Goal: Information Seeking & Learning: Learn about a topic

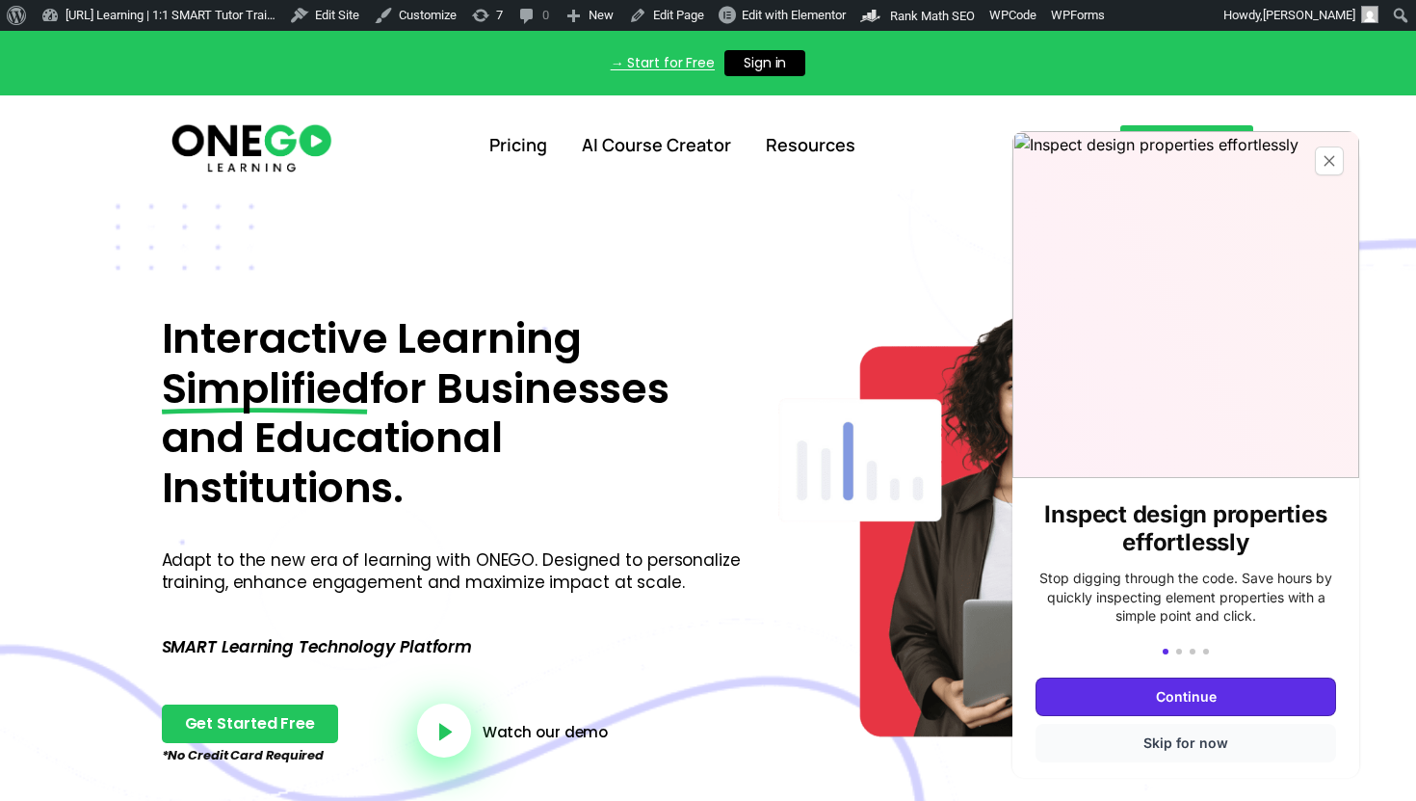
click at [1170, 734] on button "Skip for now" at bounding box center [1186, 742] width 301 height 39
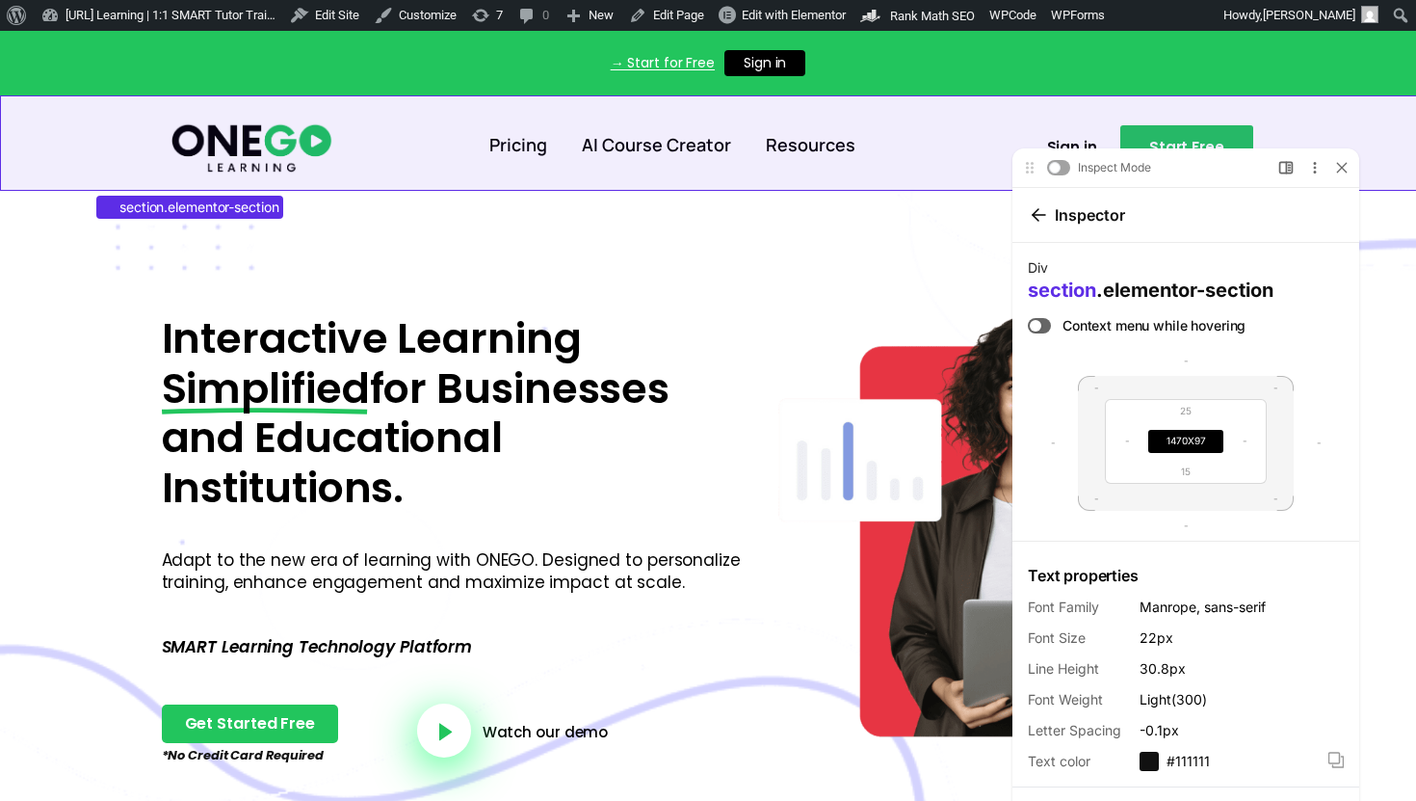
click at [152, 104] on section "Pricing AI Course Creator Resources Sign in Start Free" at bounding box center [708, 141] width 1416 height 93
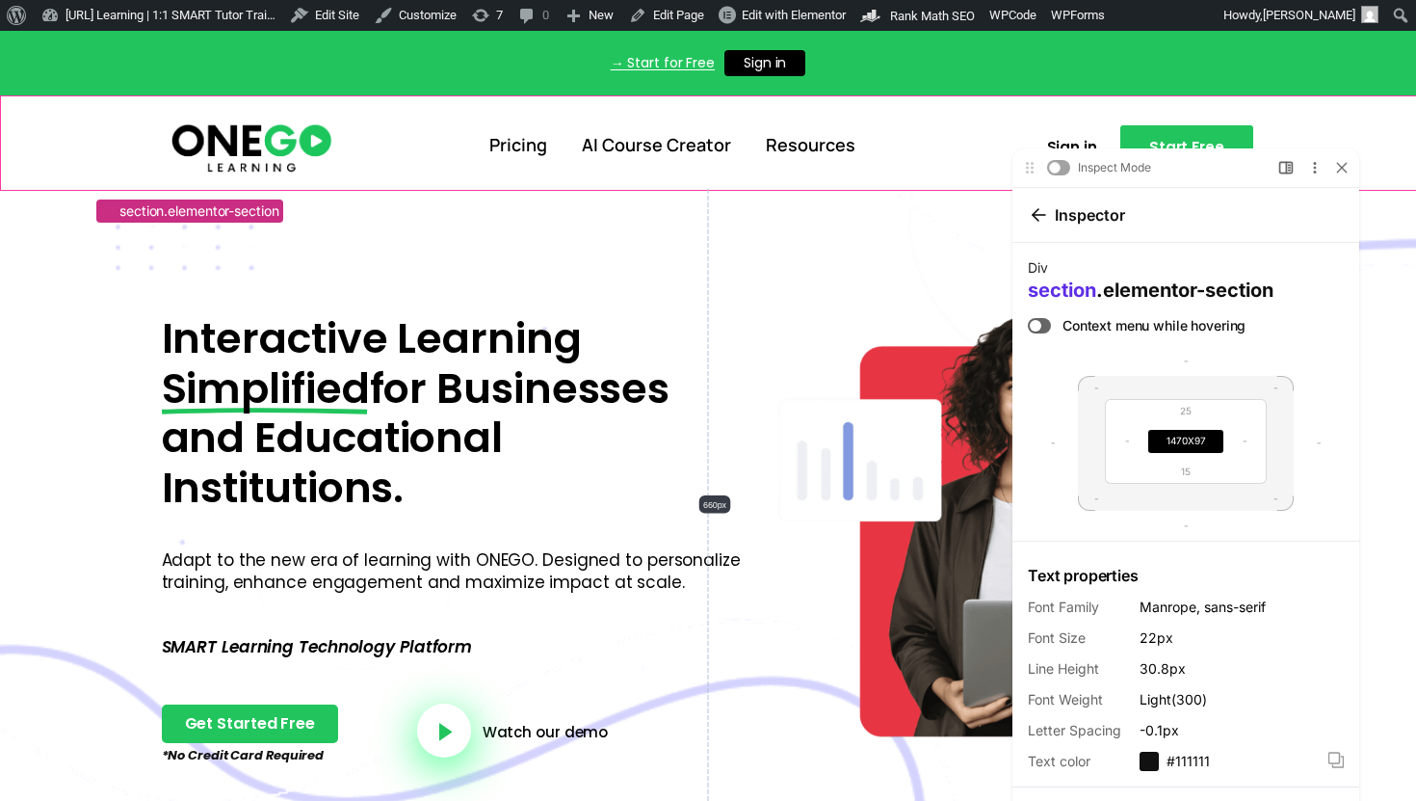
click at [1118, 287] on span ".elementor-section" at bounding box center [1184, 288] width 177 height 23
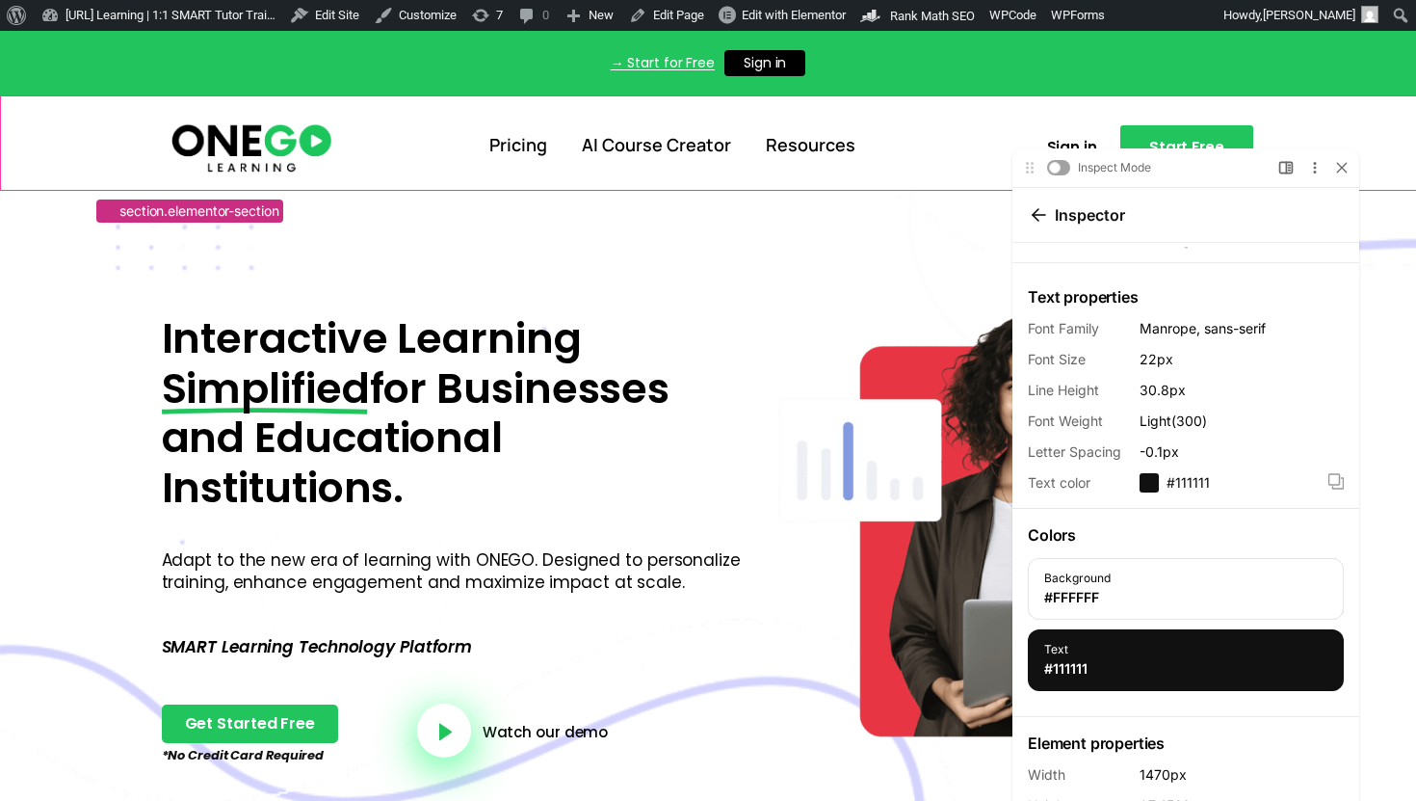
scroll to position [420, 0]
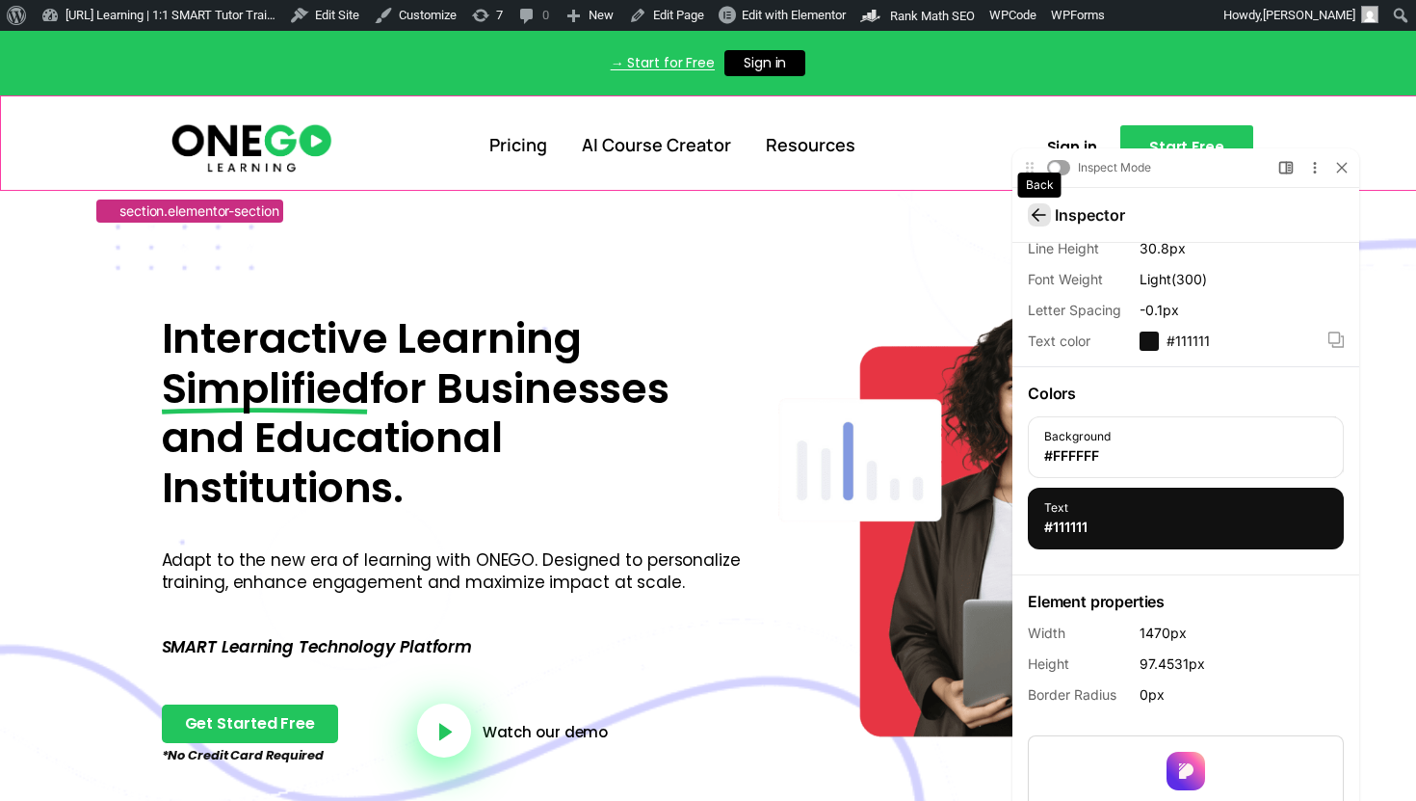
click at [1043, 210] on icon at bounding box center [1039, 213] width 15 height 15
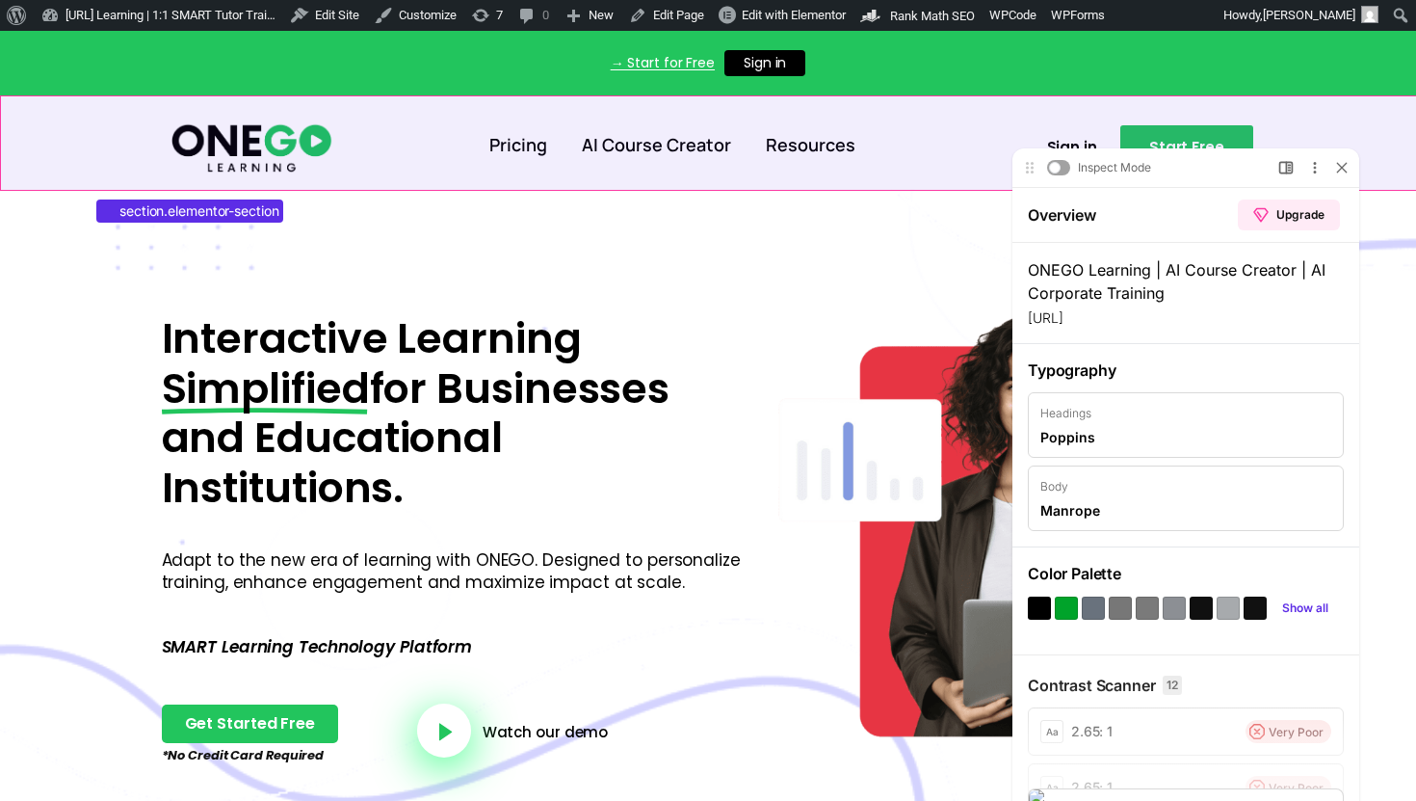
click at [133, 108] on section "Pricing AI Course Creator Resources Sign in Start Free" at bounding box center [708, 141] width 1416 height 93
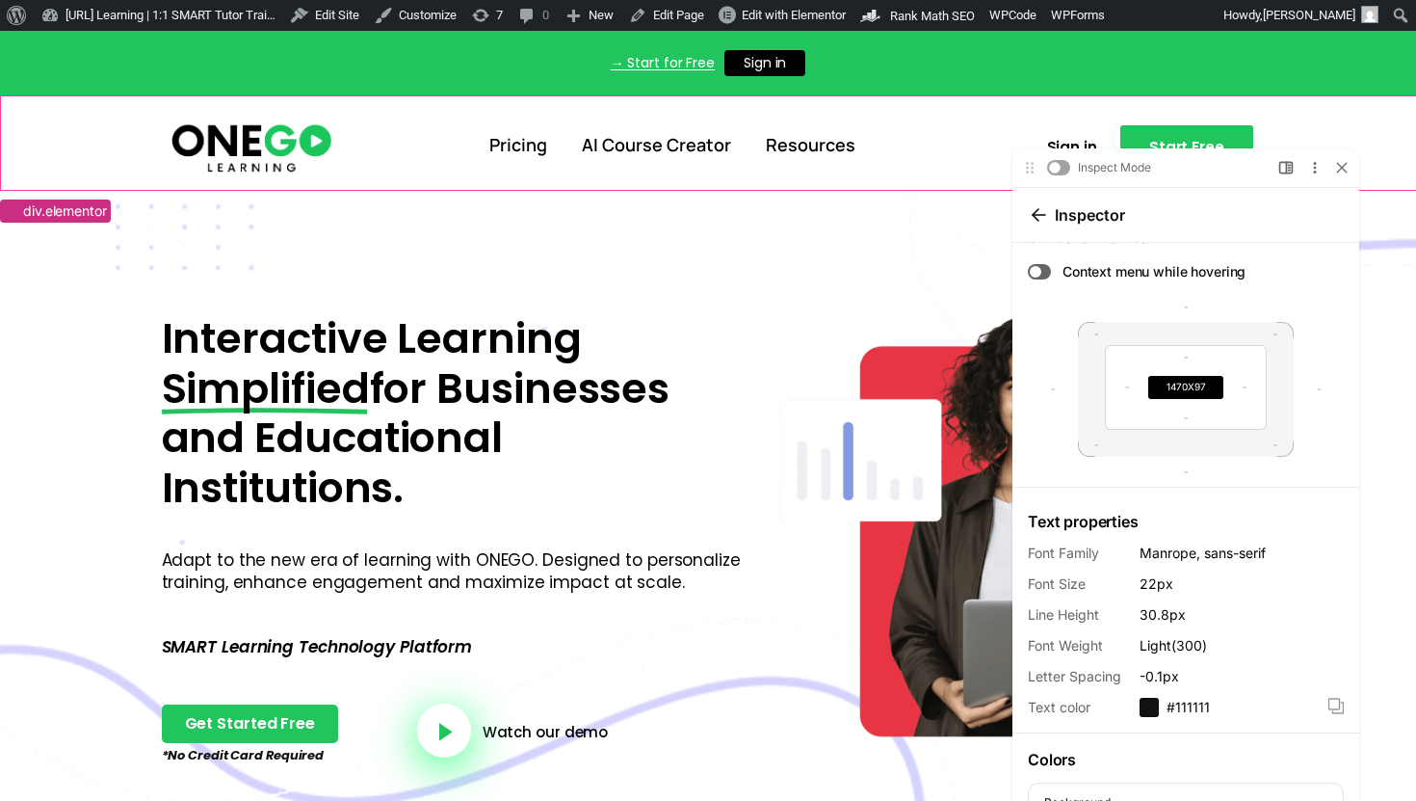
scroll to position [0, 0]
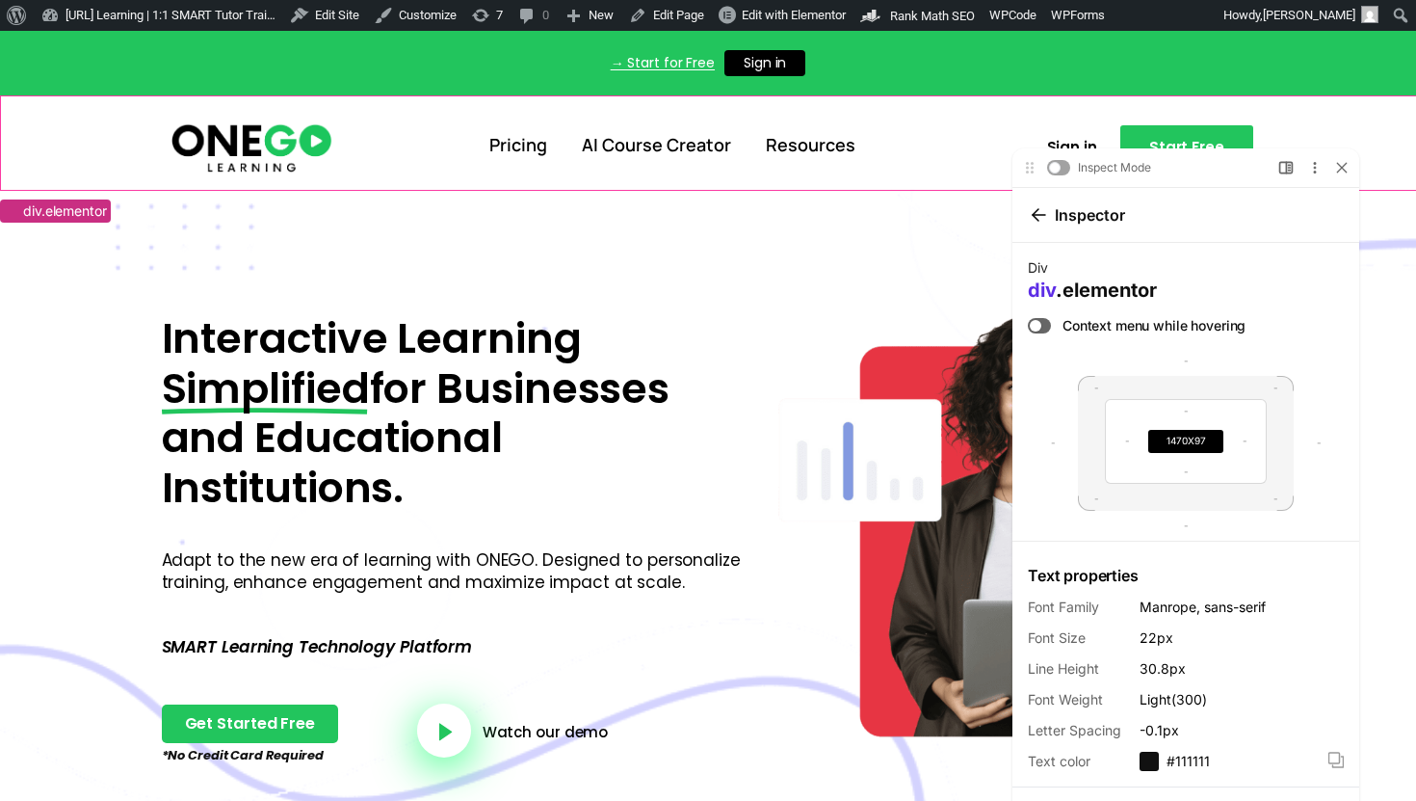
click at [1080, 287] on span ".elementor" at bounding box center [1106, 288] width 101 height 23
copy p "div .elementor"
click at [1046, 293] on span "div" at bounding box center [1042, 288] width 28 height 23
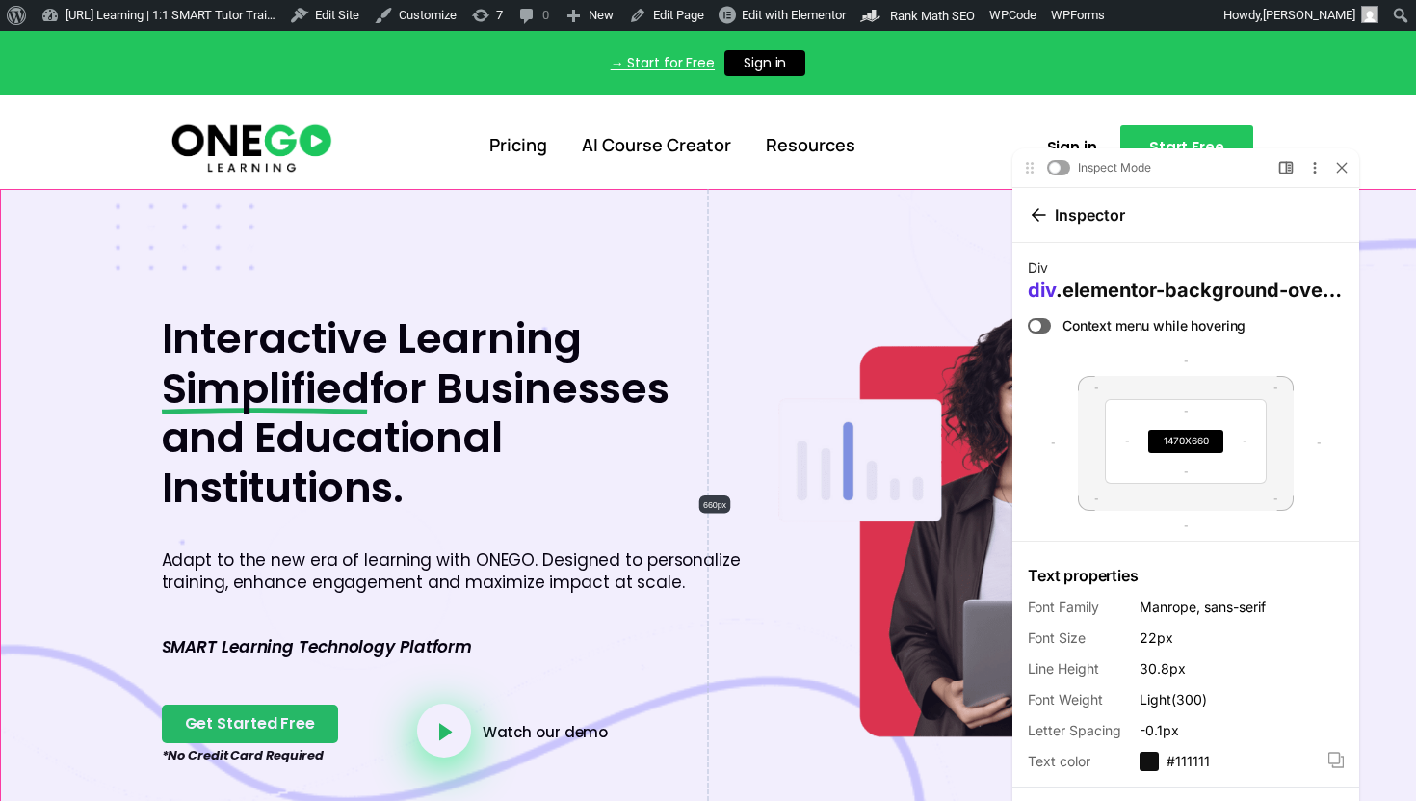
click at [774, 210] on div at bounding box center [708, 507] width 1416 height 636
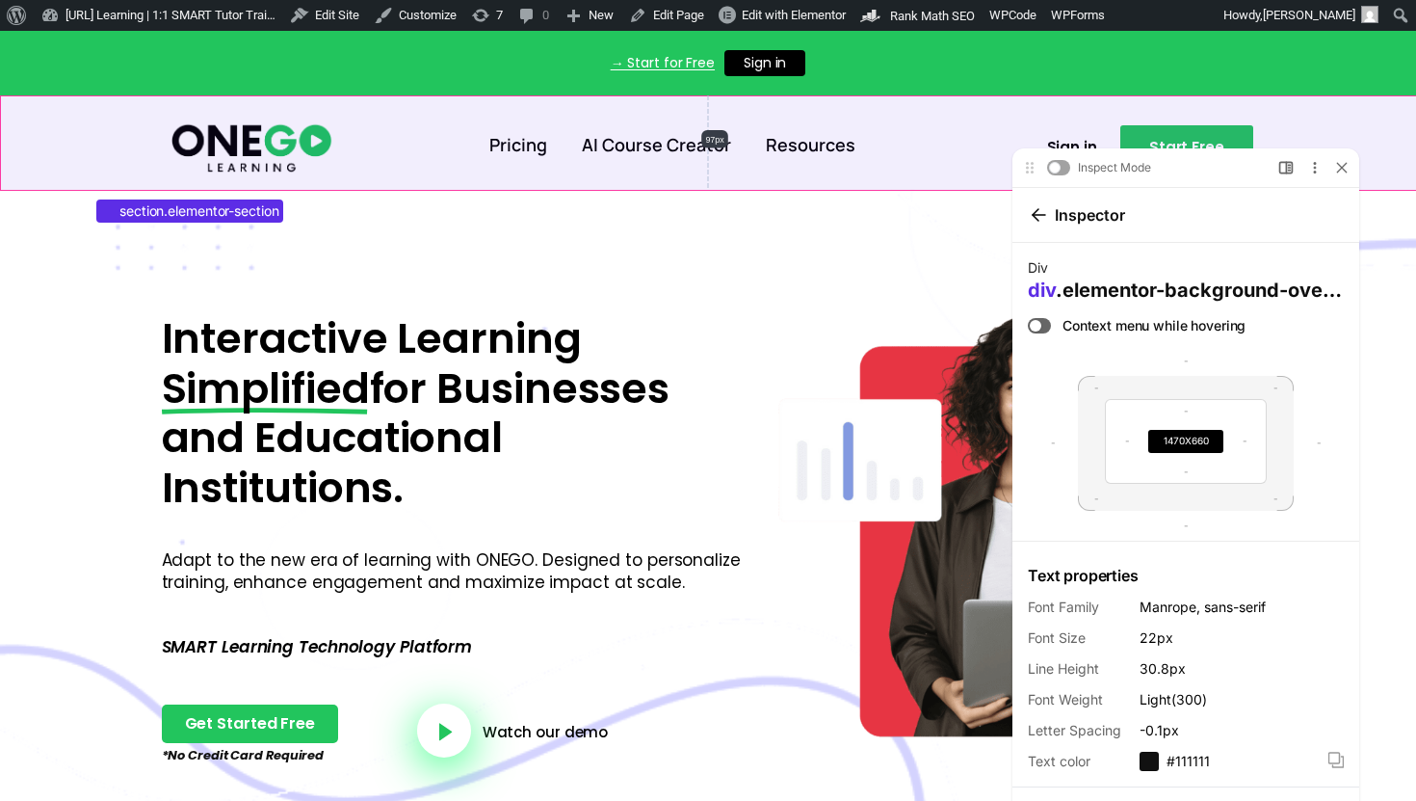
click at [1004, 112] on section "Pricing AI Course Creator Resources Sign in Start Free" at bounding box center [708, 141] width 1416 height 93
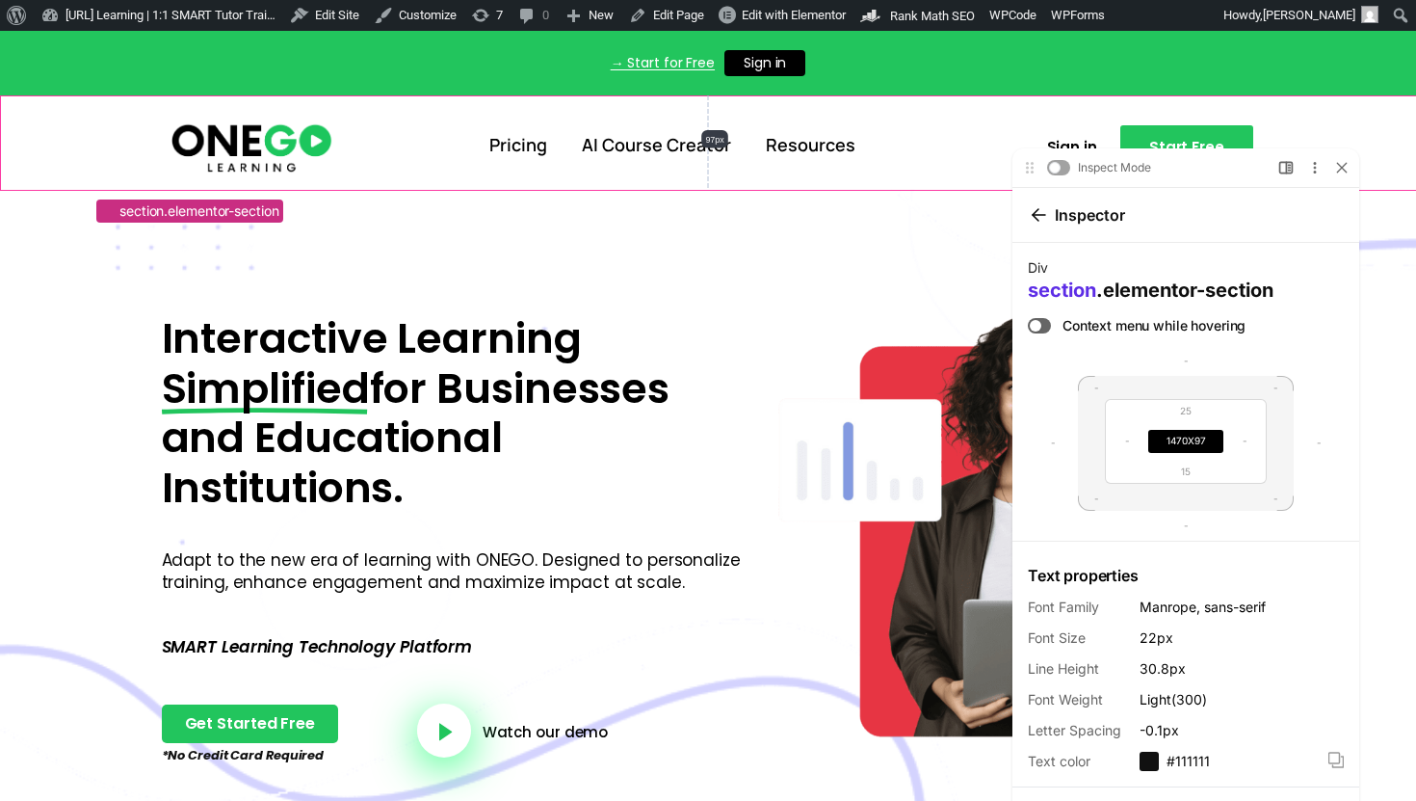
click at [1171, 287] on span ".elementor-section" at bounding box center [1184, 288] width 177 height 23
click at [984, 128] on div "Inspect Mode Upgrade plan to toggle Preview and Inspect Mode Open Side Bar More…" at bounding box center [1199, 508] width 435 height 767
click at [1036, 210] on icon at bounding box center [1036, 214] width 6 height 12
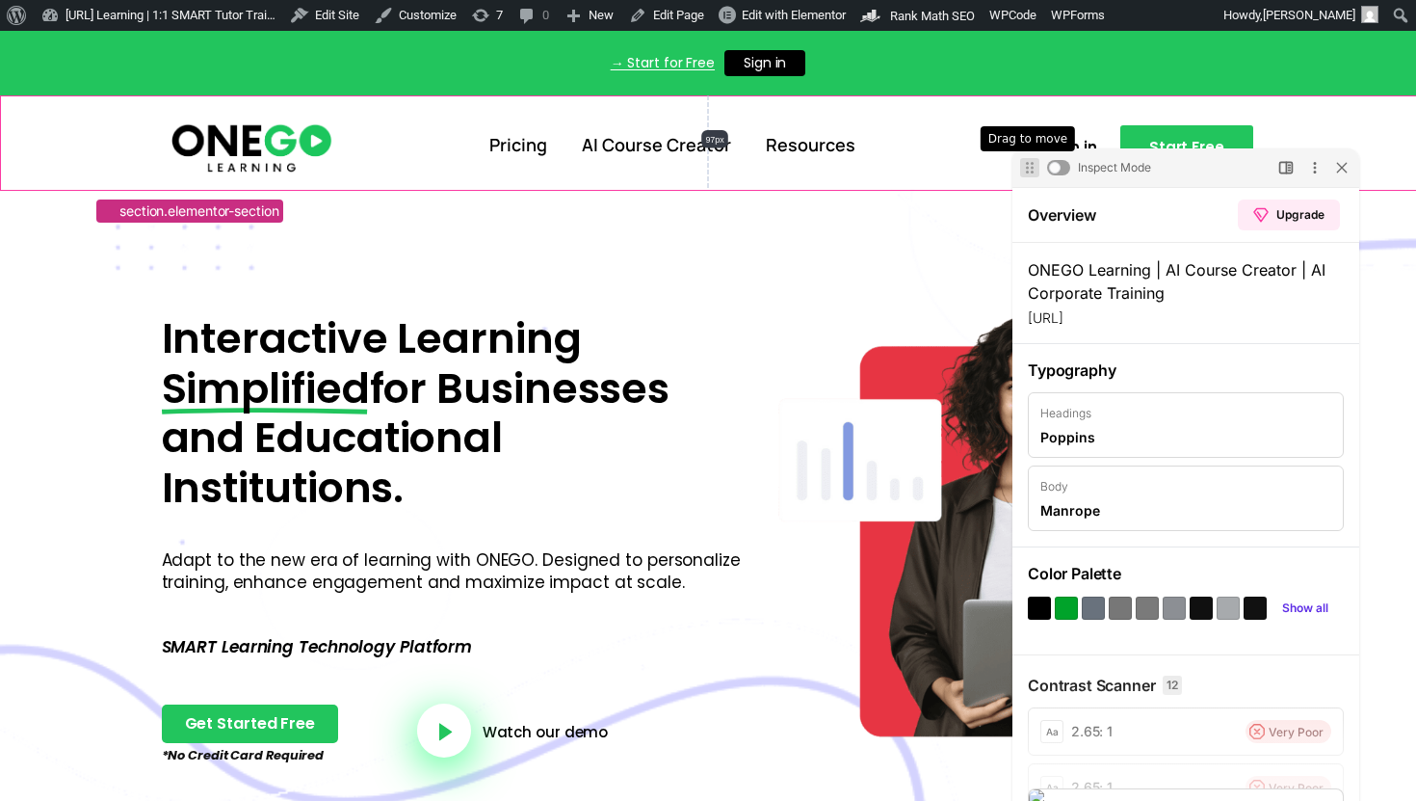
click at [1032, 171] on div at bounding box center [1026, 167] width 35 height 35
drag, startPoint x: 1215, startPoint y: 159, endPoint x: 1220, endPoint y: 95, distance: 63.8
click html "Inspect Mode Upgrade plan to toggle Preview and Inspect Mode Open Side Bar More…"
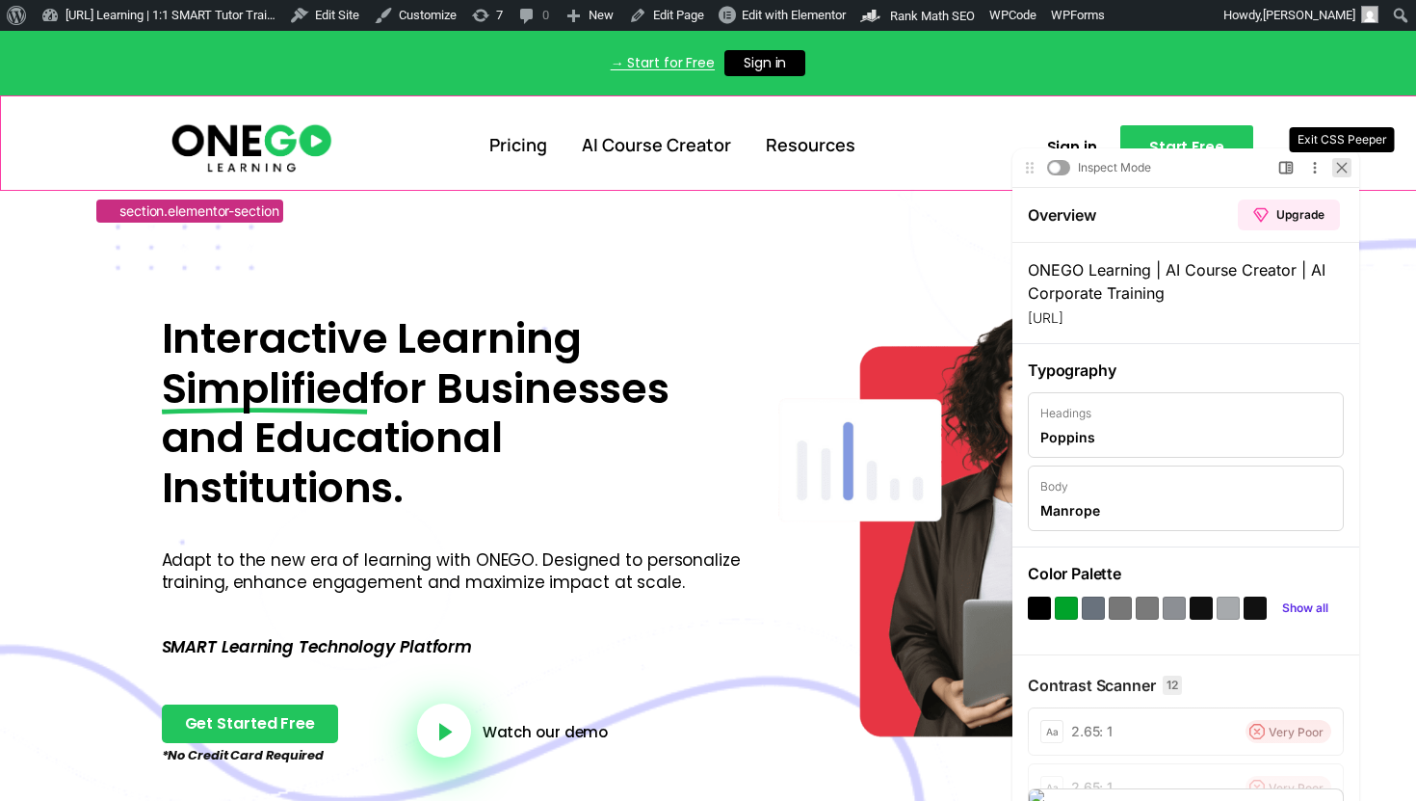
click at [1333, 167] on div at bounding box center [1341, 166] width 19 height 19
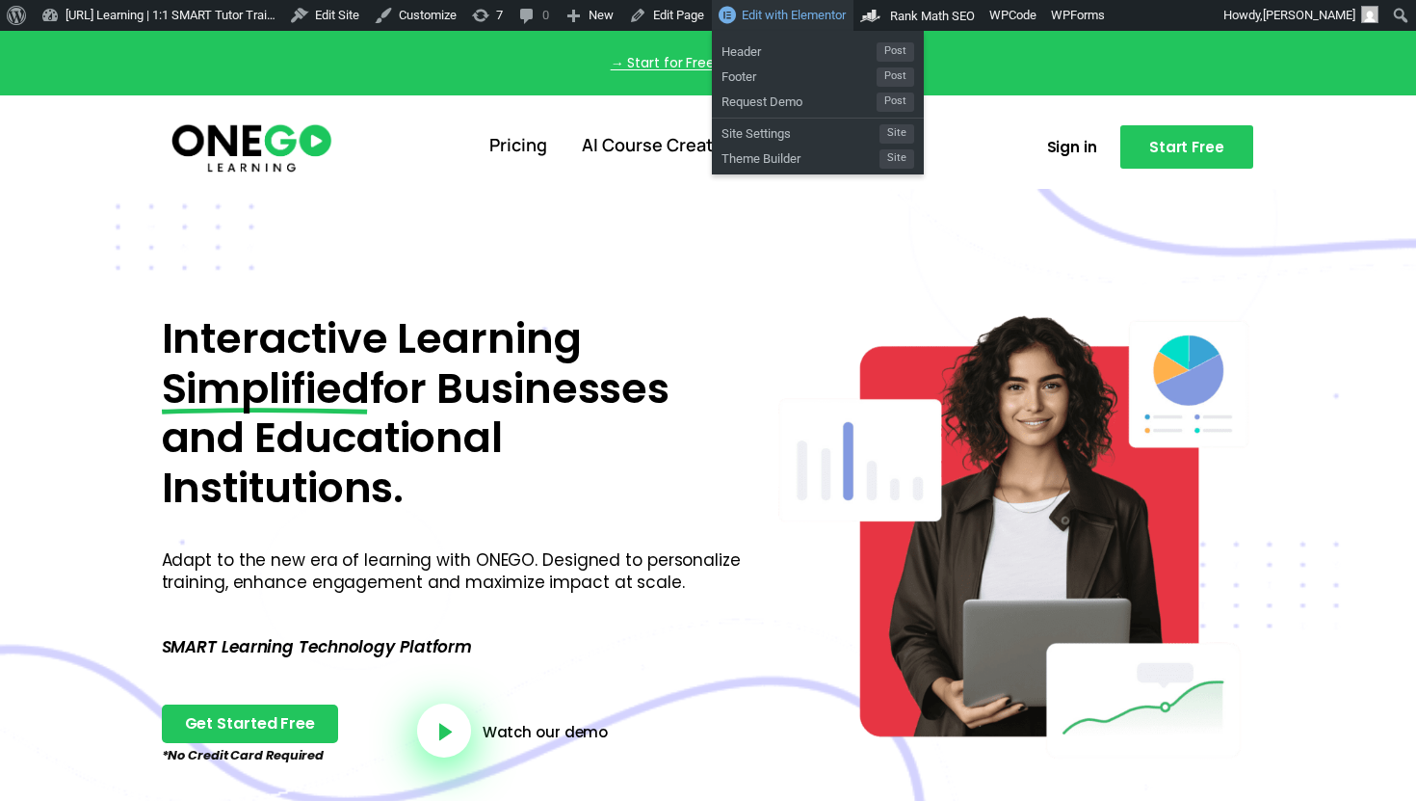
click at [423, 150] on ul "Pricing AI Course Creator Resources" at bounding box center [672, 145] width 637 height 50
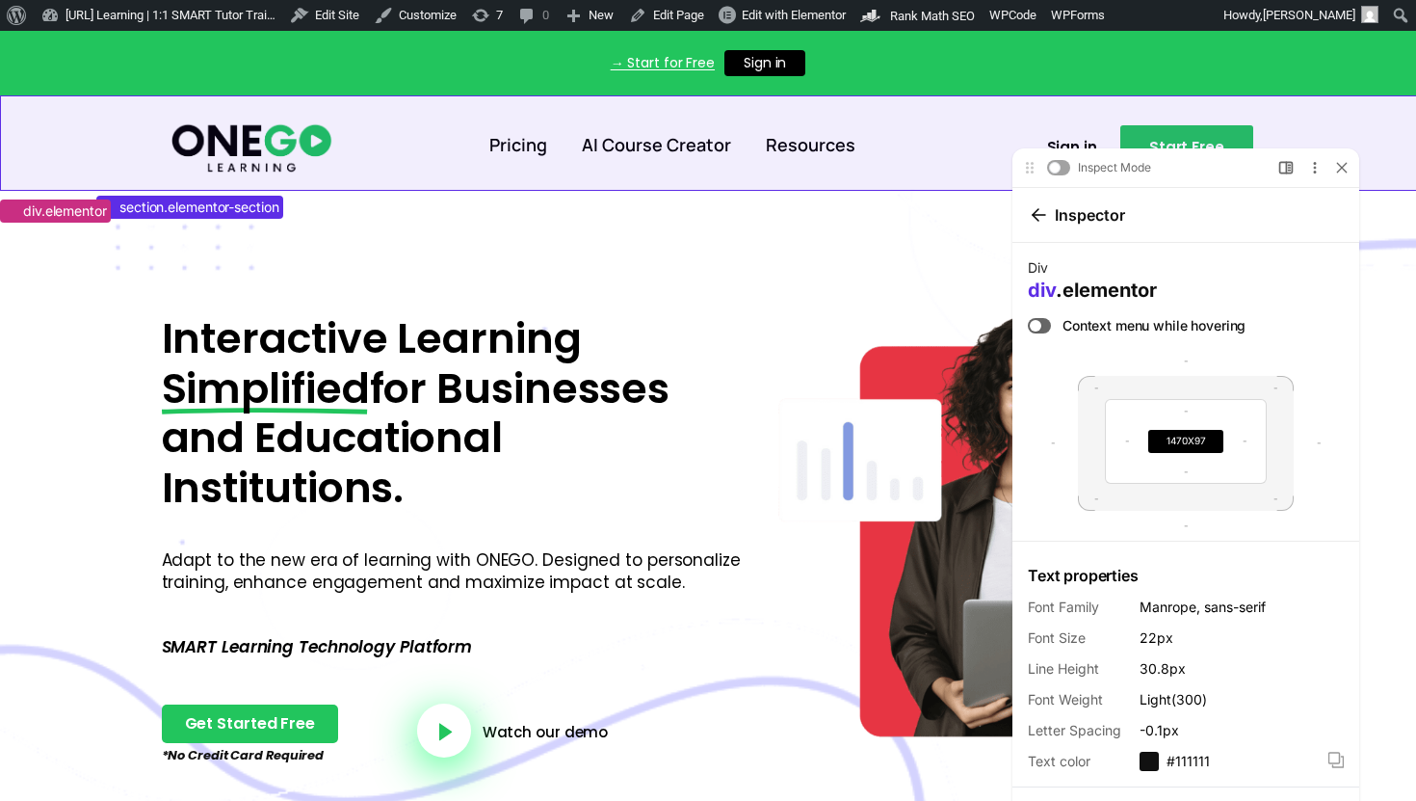
click at [1056, 113] on section "Pricing AI Course Creator Resources Sign in Start Free" at bounding box center [708, 141] width 1416 height 93
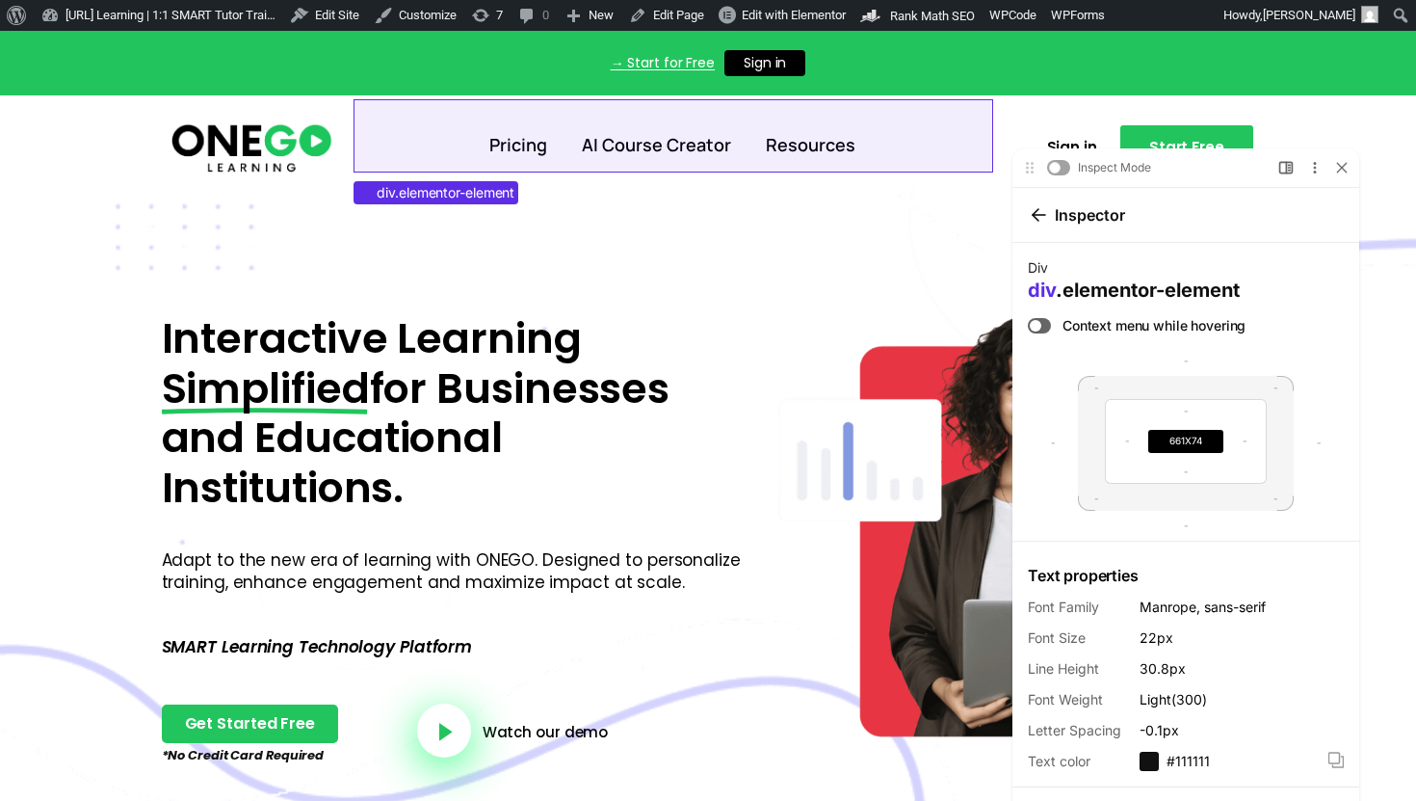
click at [943, 114] on div "Pricing AI Course Creator Resources" at bounding box center [672, 134] width 637 height 71
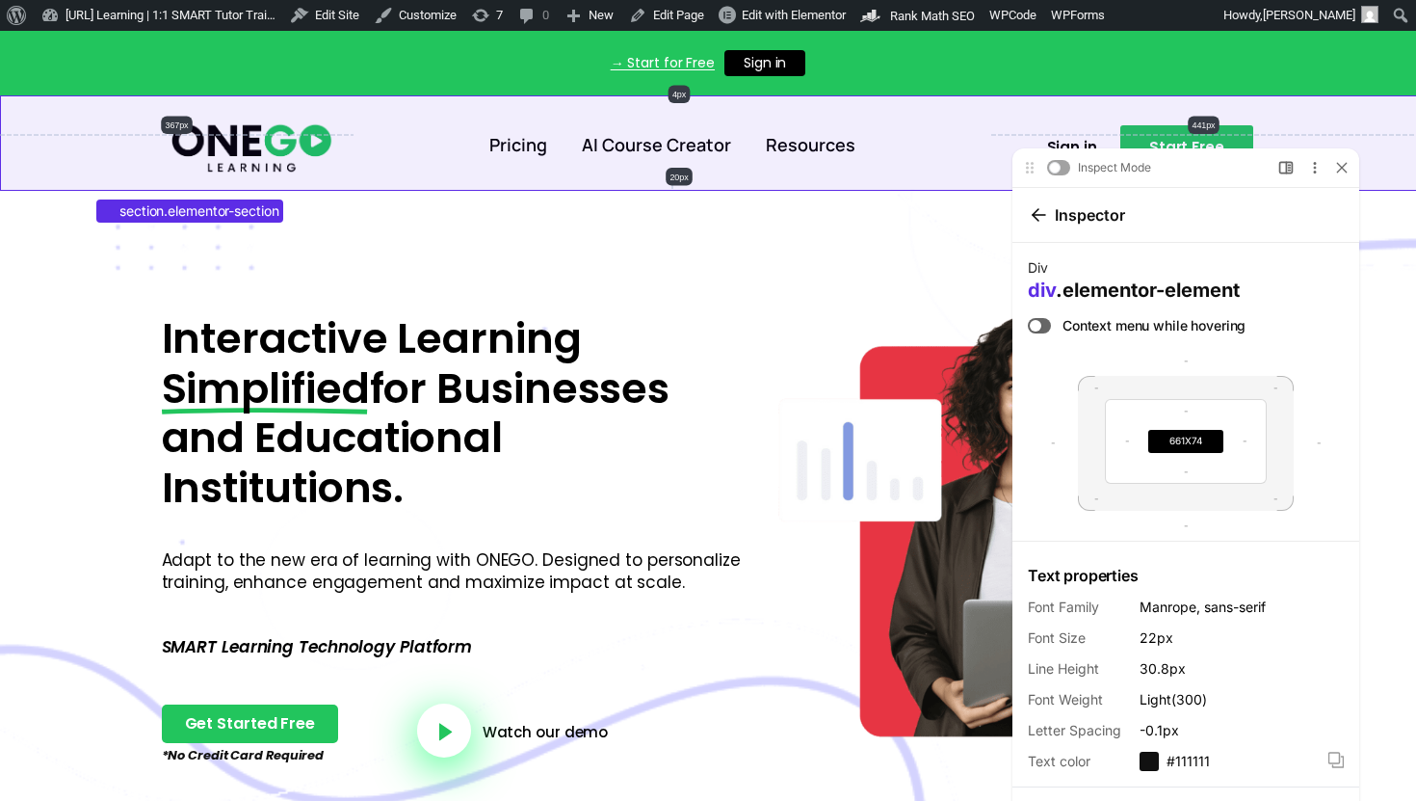
click at [1042, 107] on section "Pricing AI Course Creator Resources Sign in Start Free" at bounding box center [708, 141] width 1416 height 93
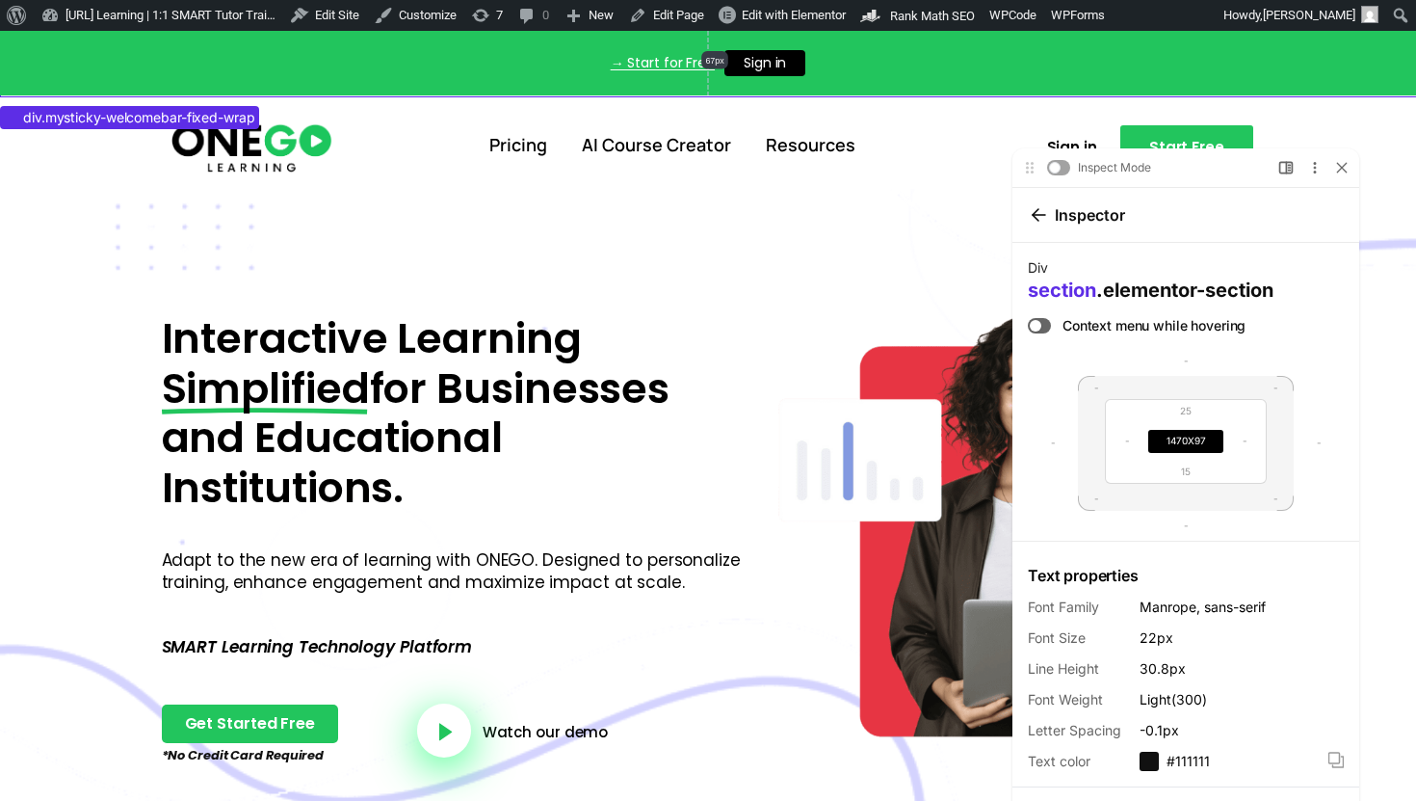
click at [108, 87] on div "→ Start for Free Sign in X" at bounding box center [708, 63] width 1416 height 65
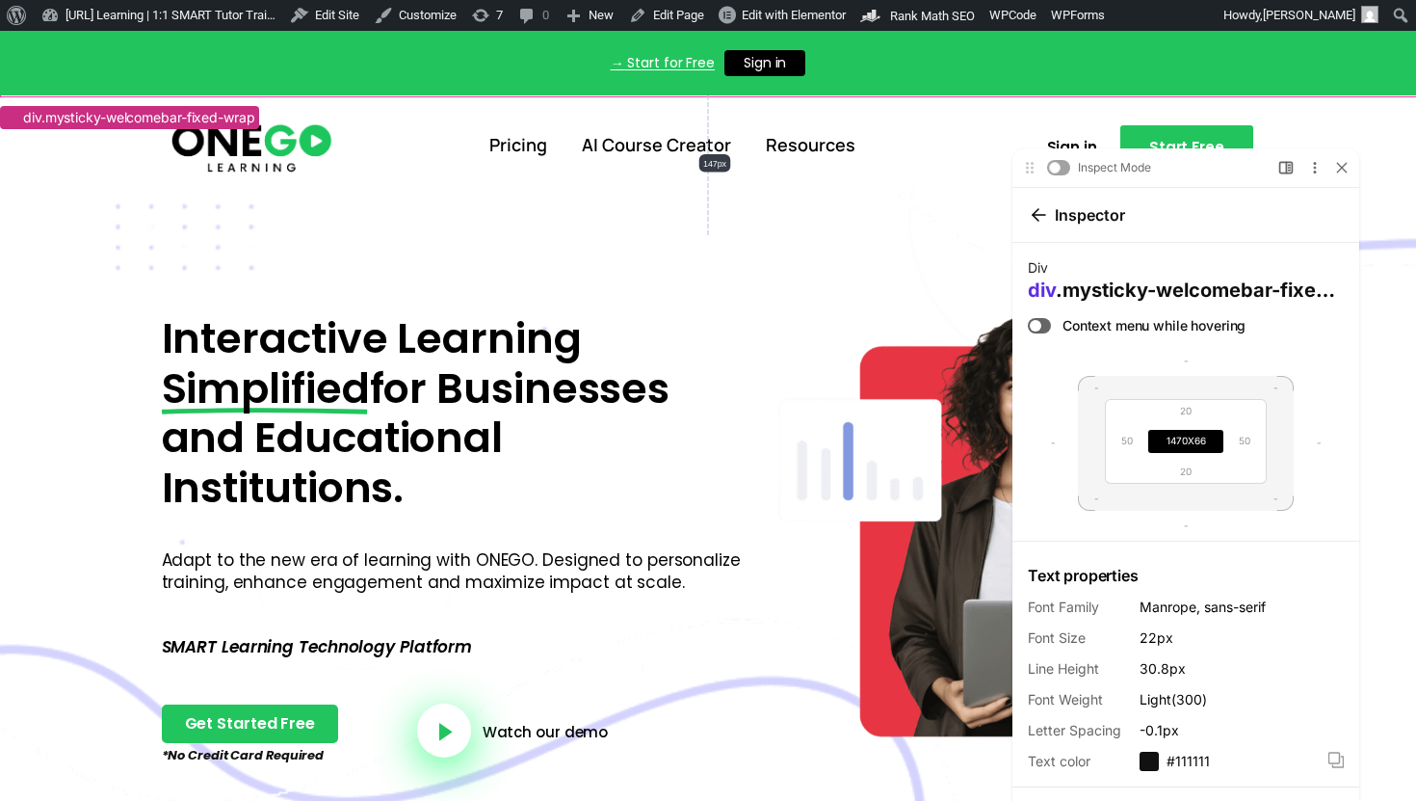
click at [1114, 296] on span ".mysticky-welcomebar-fixed-wrap" at bounding box center [1221, 288] width 330 height 23
drag, startPoint x: 1073, startPoint y: 290, endPoint x: 1364, endPoint y: 289, distance: 291.0
click at [1365, 290] on div "Inspect Mode Upgrade plan to toggle Preview and Inspect Mode Open Side Bar More…" at bounding box center [1199, 508] width 435 height 767
click at [1156, 275] on span "Div" at bounding box center [1186, 266] width 316 height 19
click at [1039, 319] on div at bounding box center [1039, 324] width 23 height 15
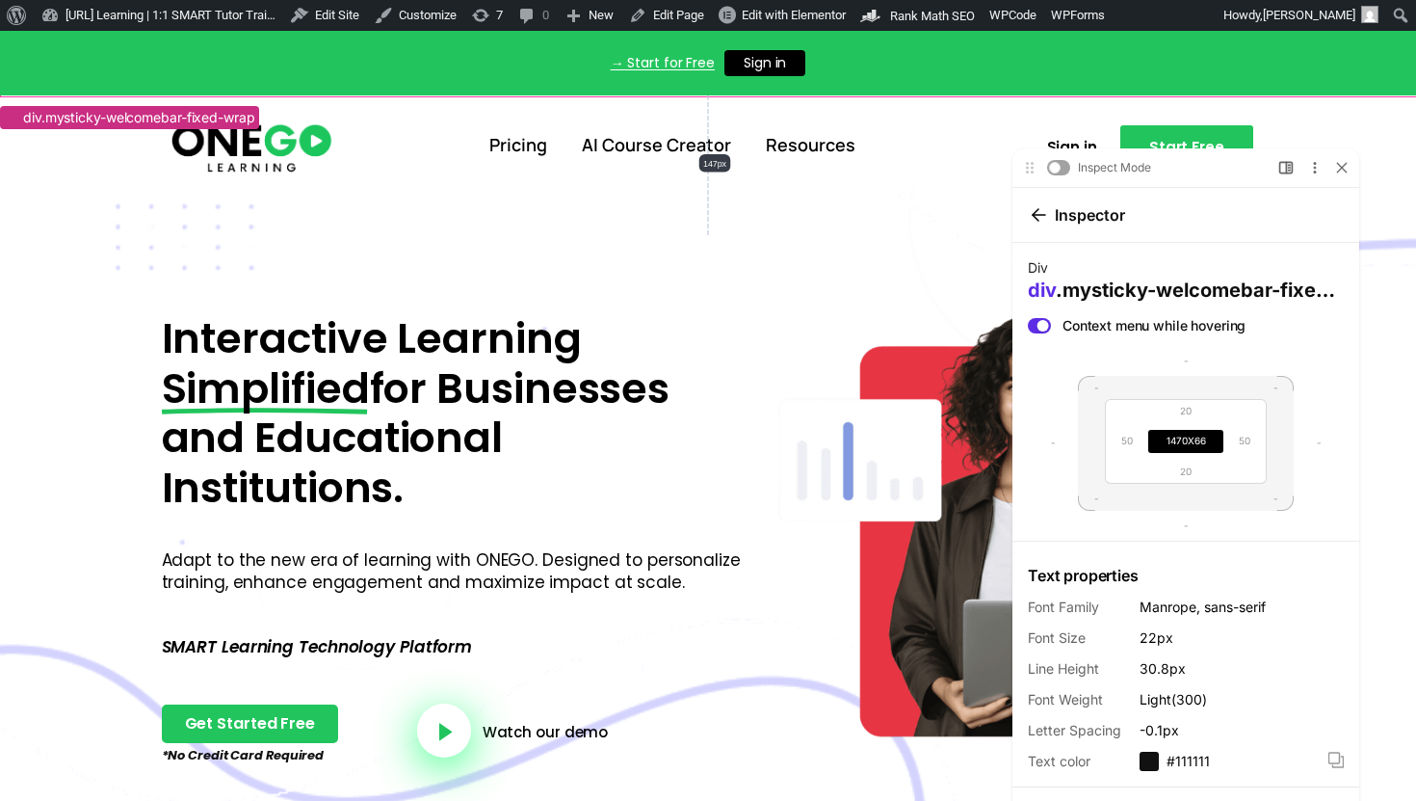
click at [1088, 298] on span ".mysticky-welcomebar-fixed-wrap" at bounding box center [1221, 288] width 330 height 23
click at [1032, 321] on div at bounding box center [1039, 324] width 23 height 15
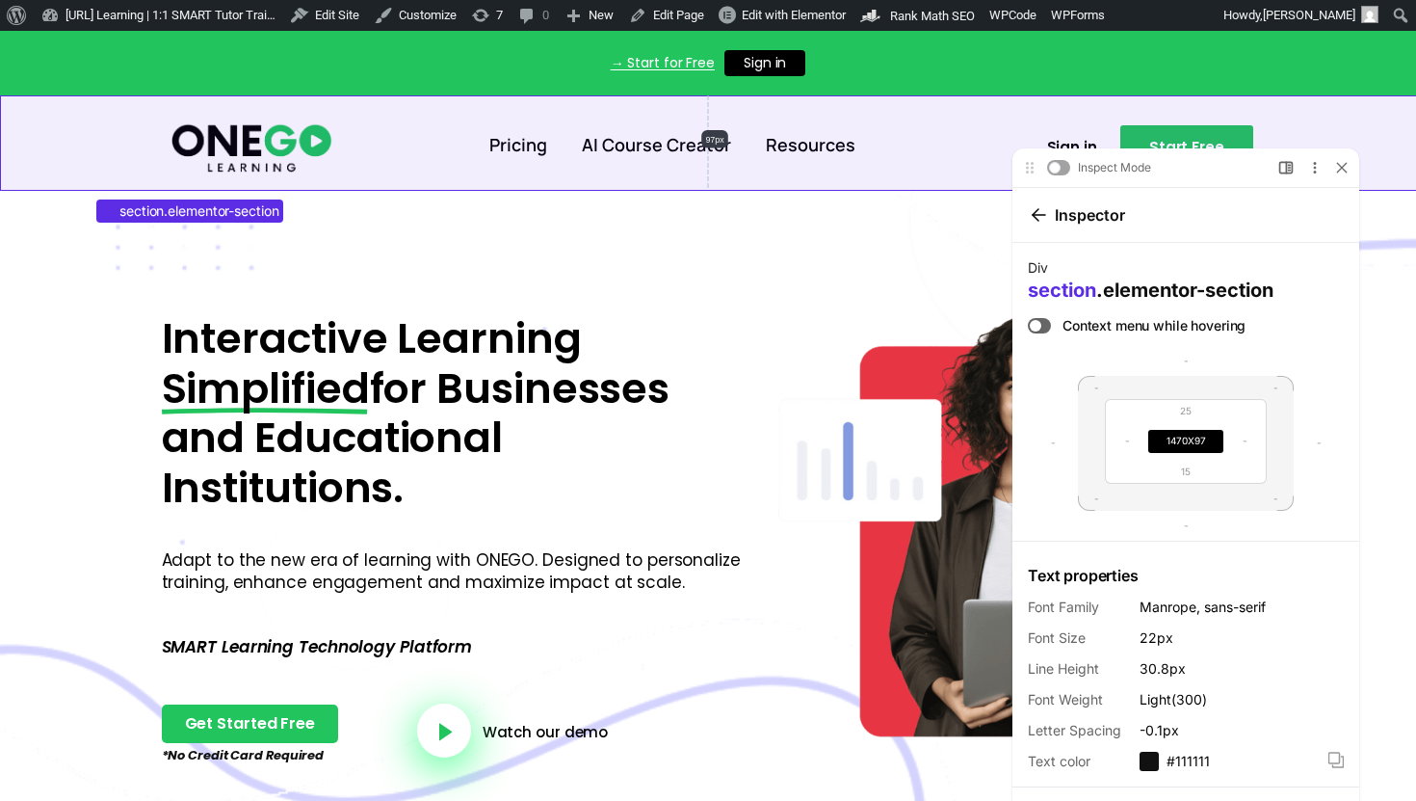
click at [1044, 108] on section "Pricing AI Course Creator Resources Sign in Start Free" at bounding box center [708, 141] width 1416 height 93
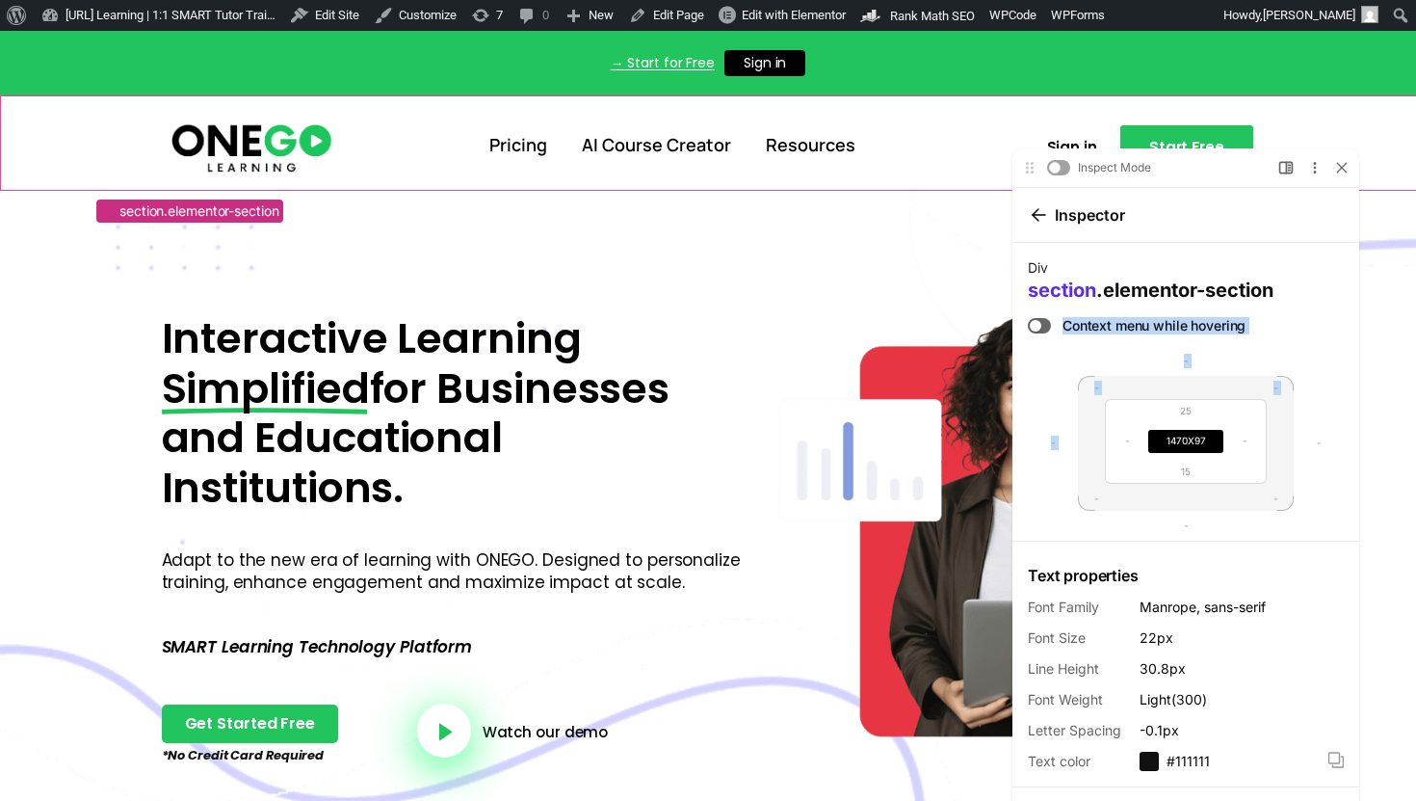
drag, startPoint x: 1328, startPoint y: 296, endPoint x: 1132, endPoint y: 496, distance: 280.0
click at [1117, 459] on div "Div section .elementor-section Context menu while hovering - Margin - Margin - …" at bounding box center [1186, 552] width 347 height 620
click at [1038, 207] on icon at bounding box center [1039, 213] width 15 height 15
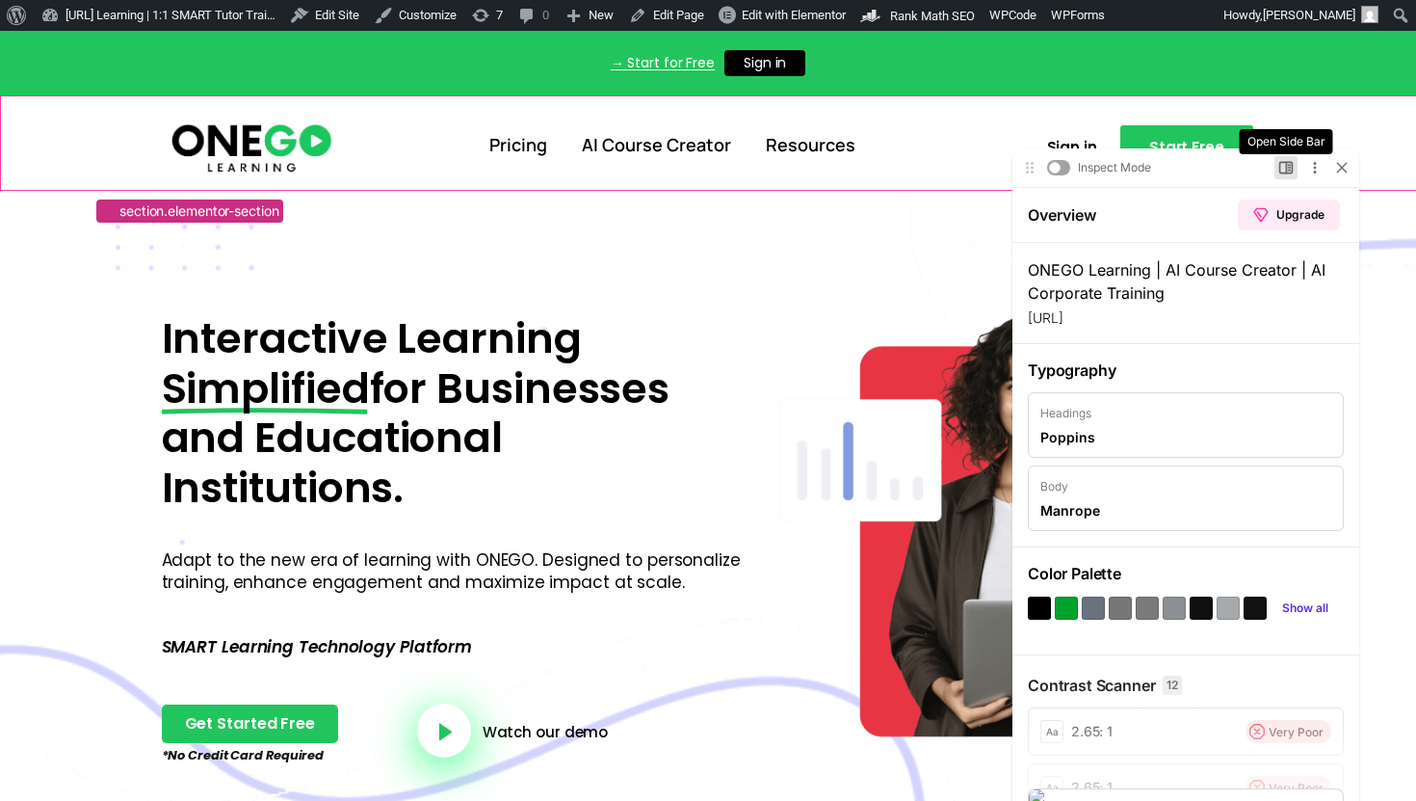
click at [1286, 171] on icon at bounding box center [1286, 166] width 0 height 11
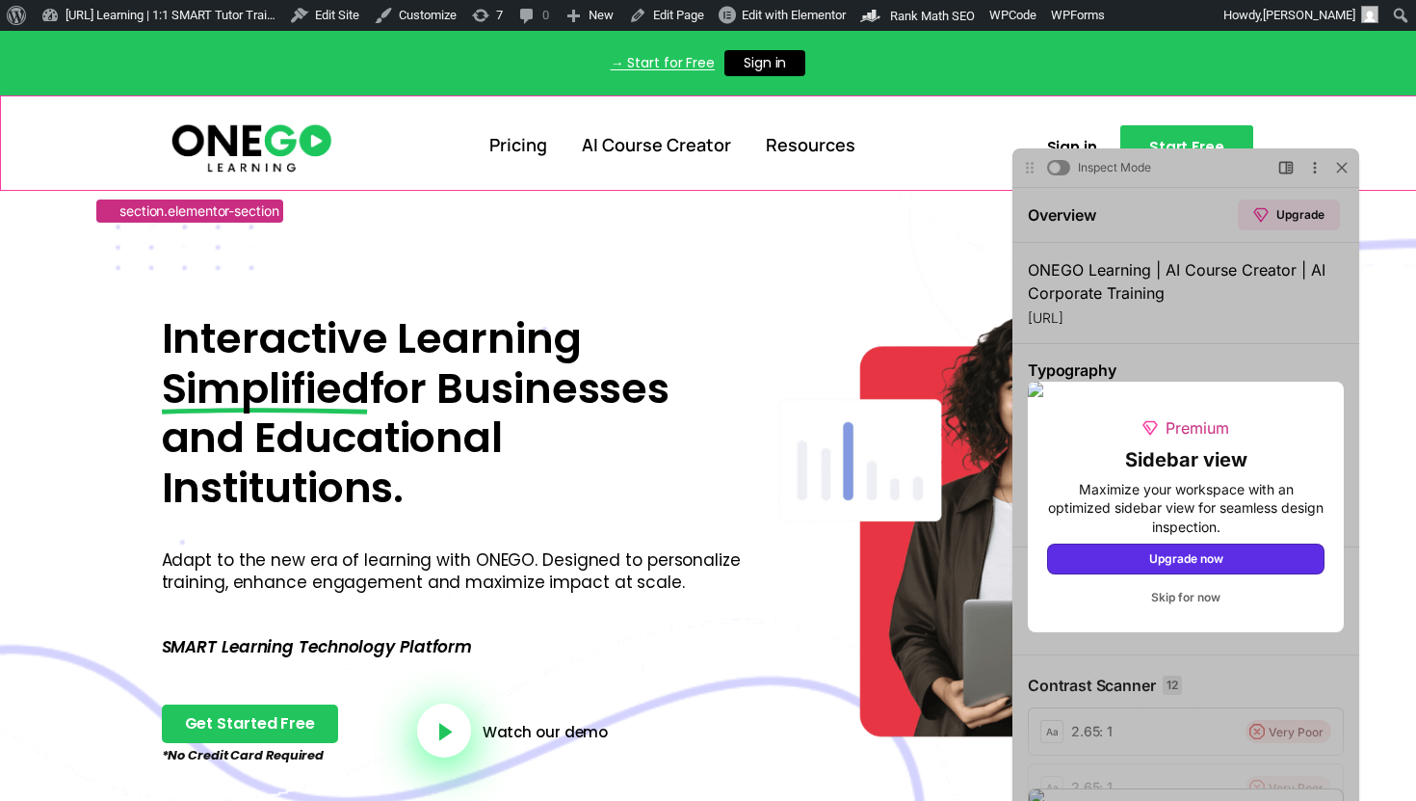
click at [1229, 381] on img at bounding box center [1186, 388] width 316 height 15
click at [1165, 612] on button "Skip for now" at bounding box center [1185, 596] width 277 height 31
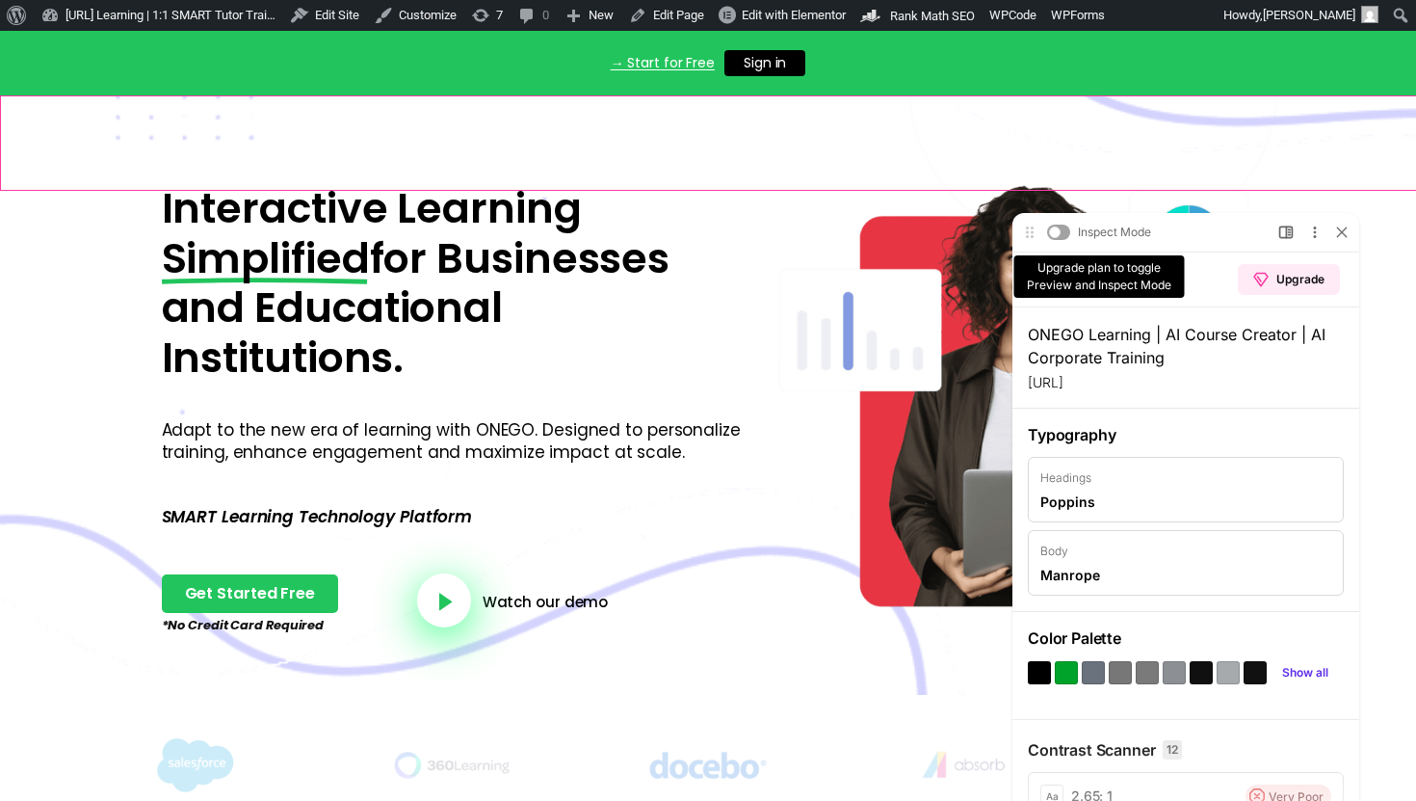
scroll to position [408, 0]
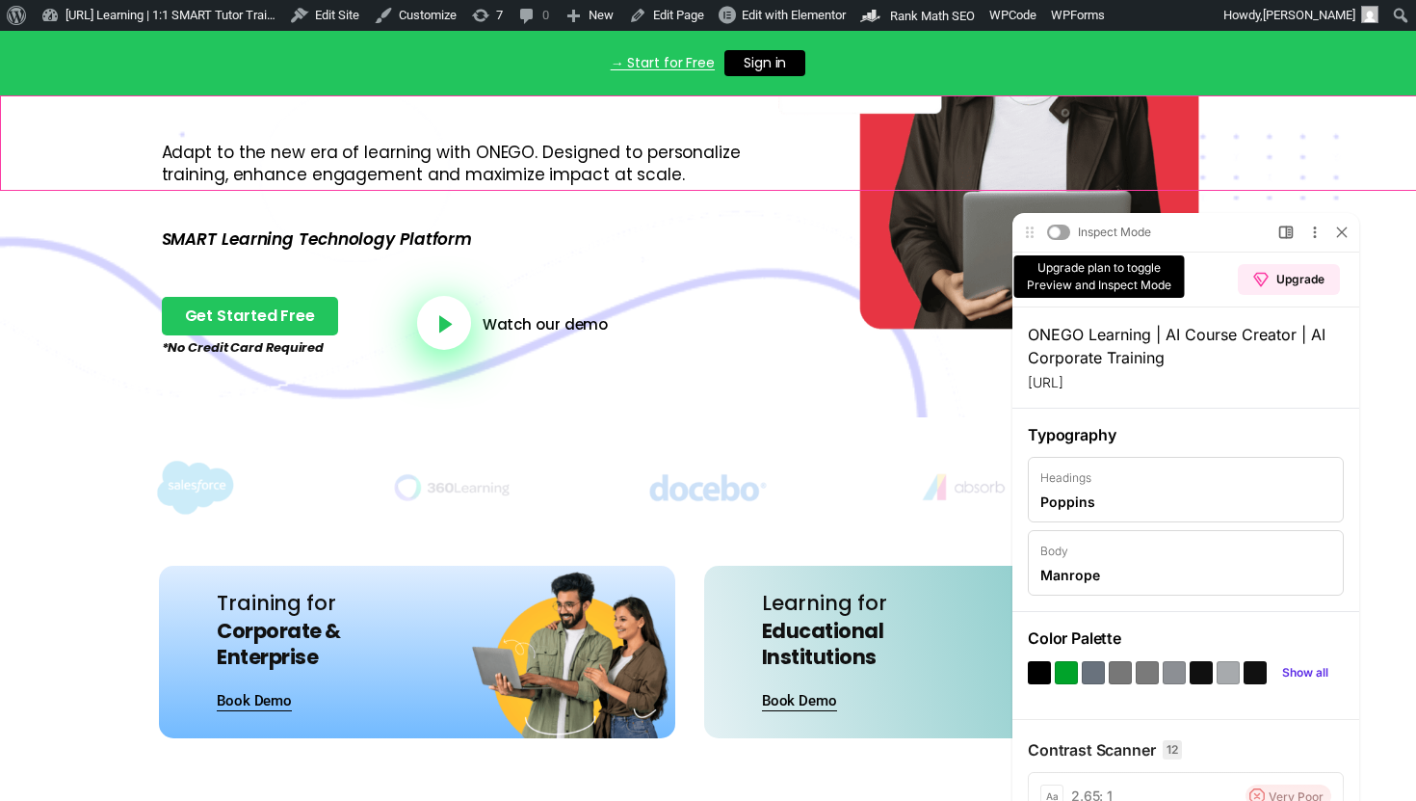
click at [1060, 231] on div at bounding box center [1058, 231] width 23 height 15
click at [1060, 229] on div at bounding box center [1058, 231] width 23 height 15
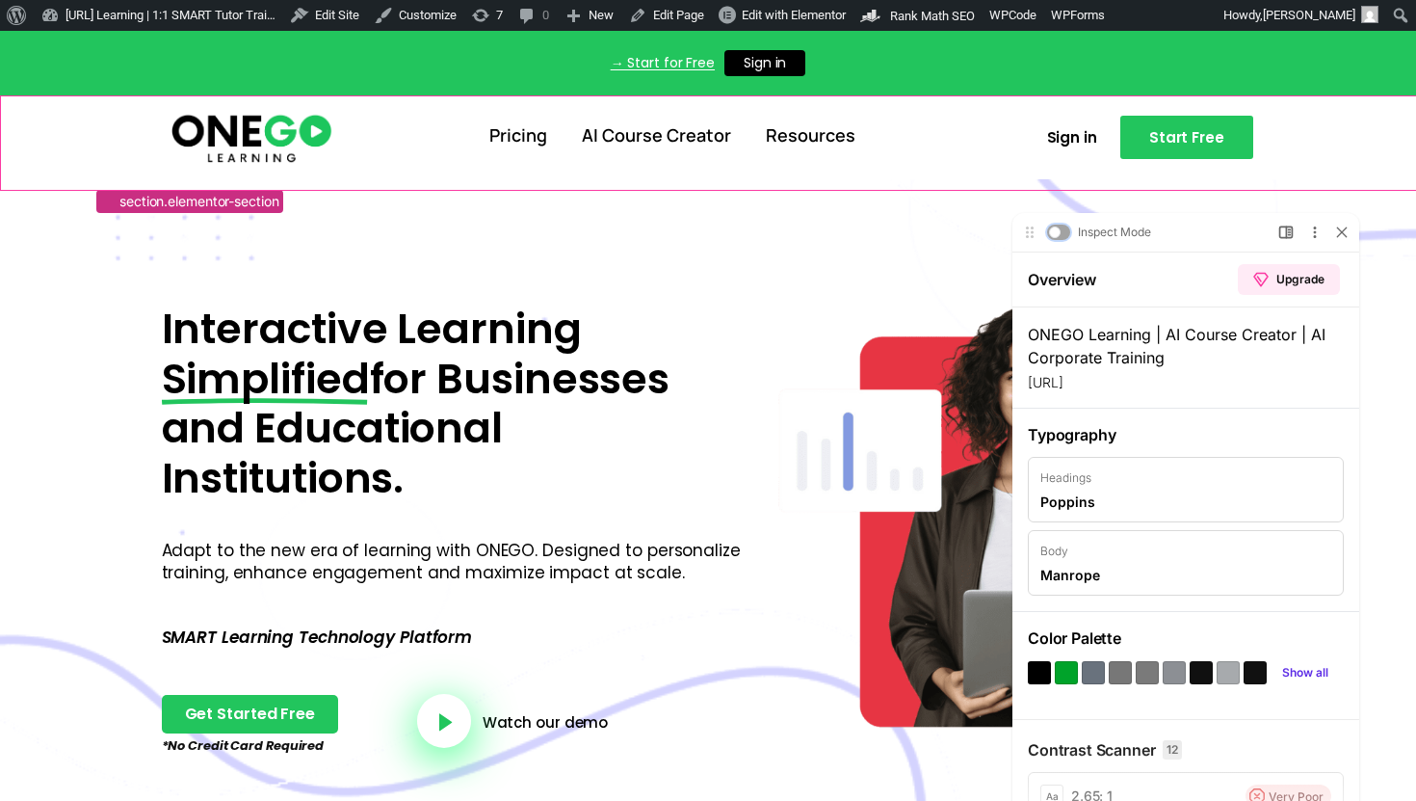
scroll to position [0, 0]
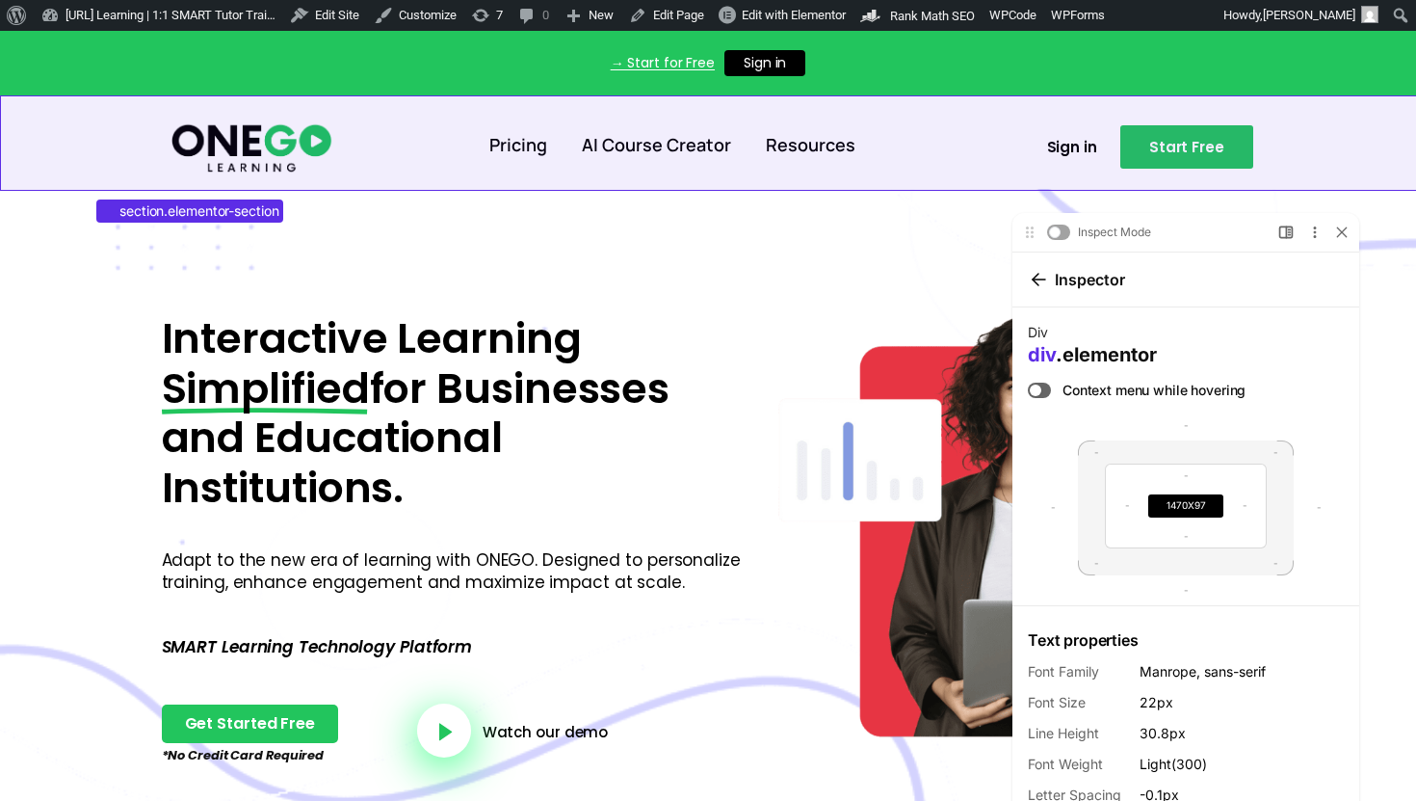
click at [1262, 112] on section "Pricing AI Course Creator Resources Sign in Start Free" at bounding box center [708, 141] width 1416 height 93
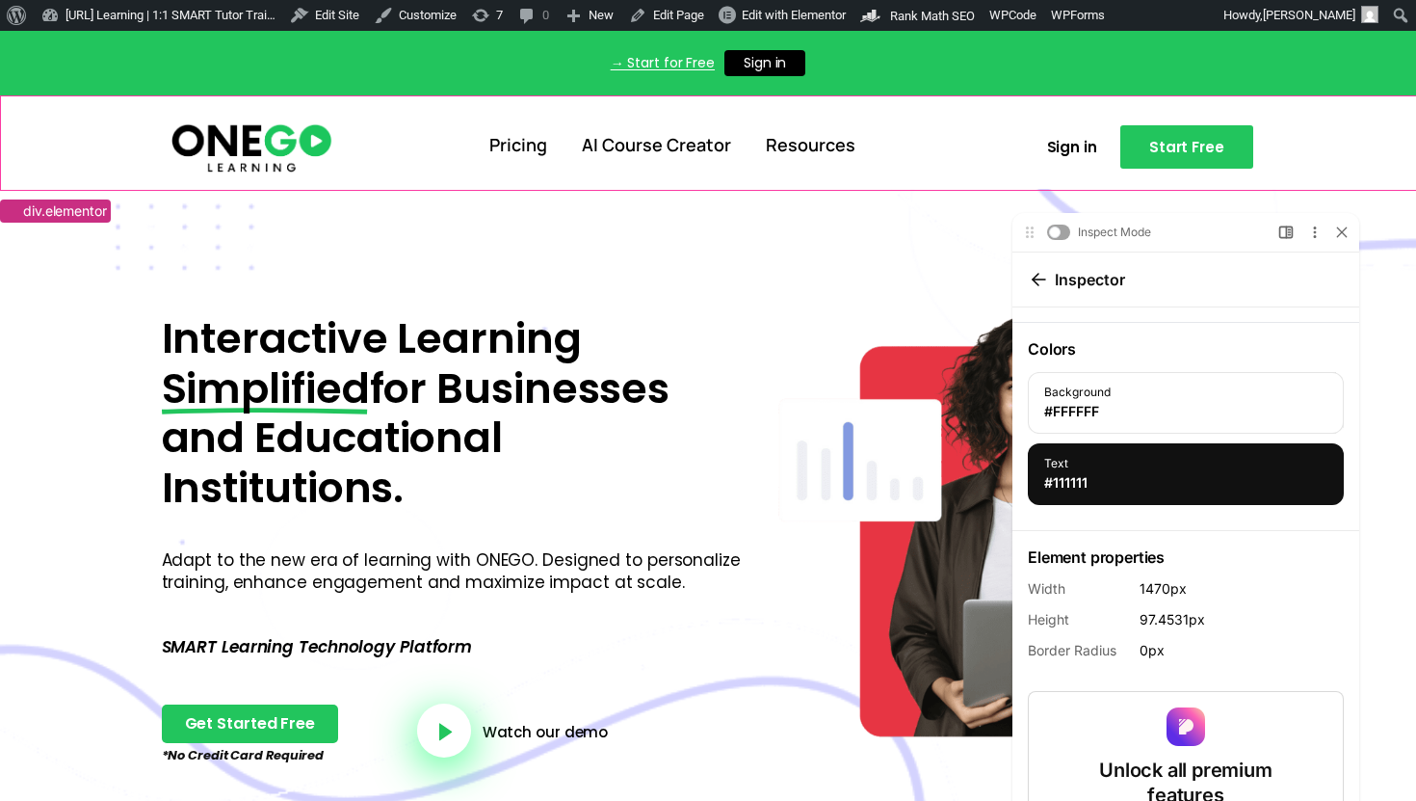
scroll to position [579, 0]
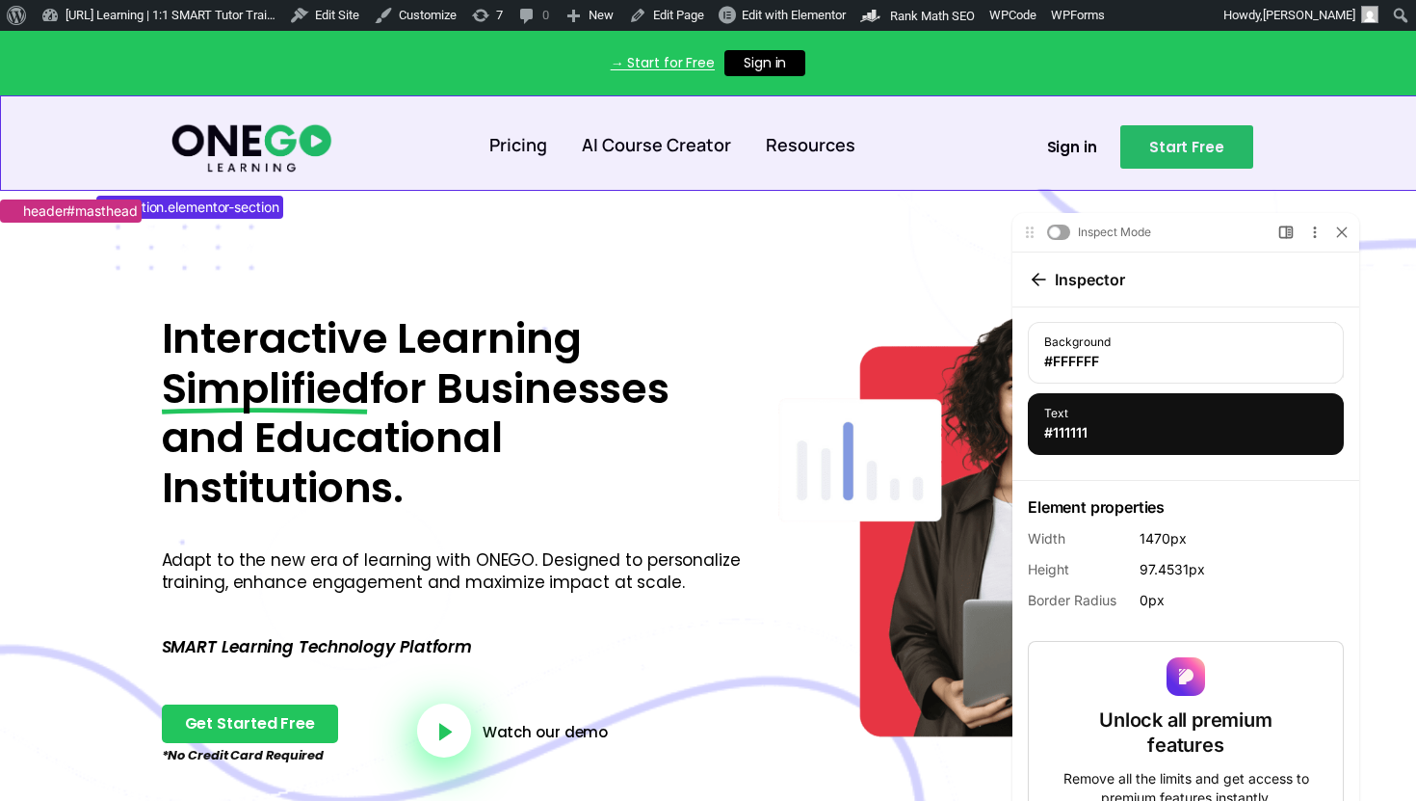
click at [304, 100] on section "Pricing AI Course Creator Resources Sign in Start Free" at bounding box center [708, 141] width 1416 height 93
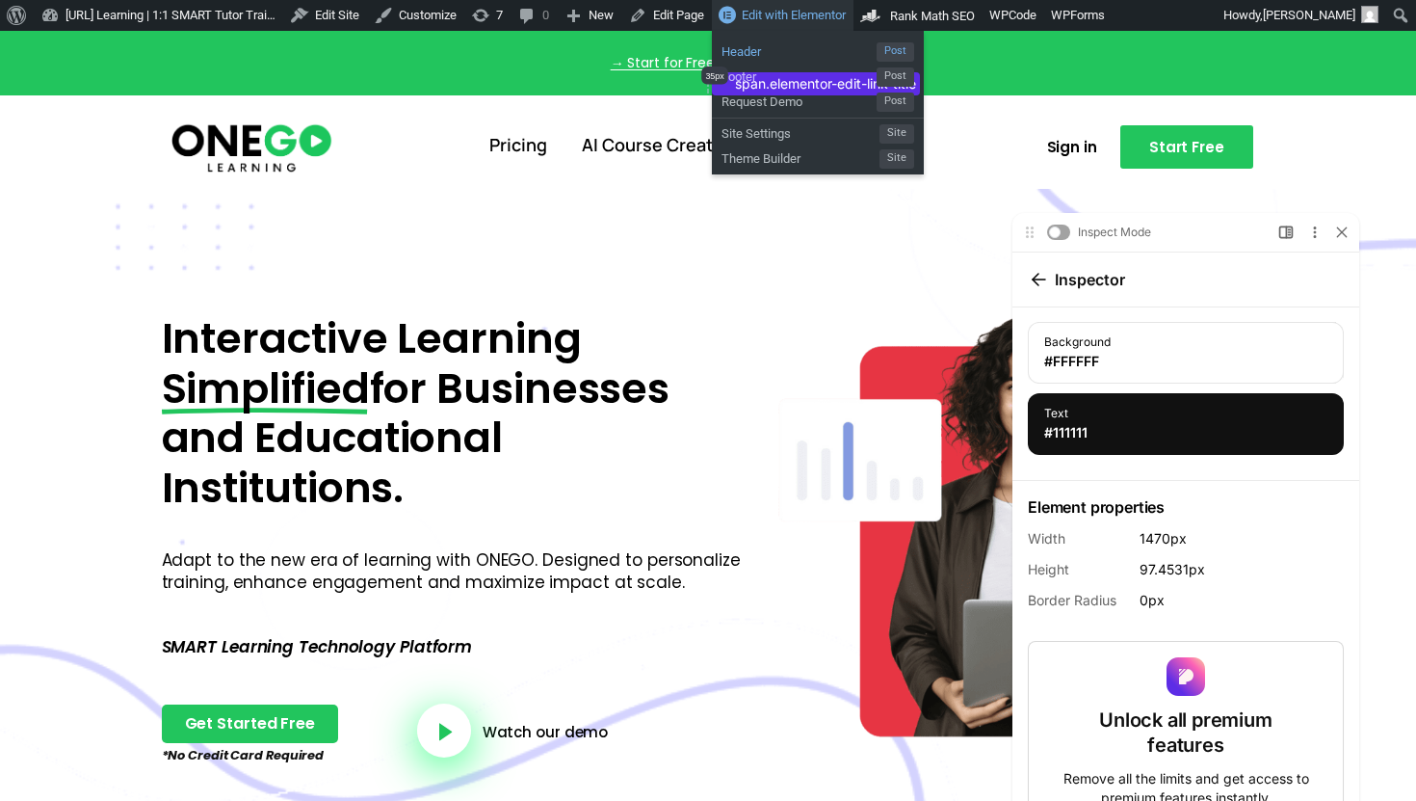
click at [797, 54] on span "Header" at bounding box center [799, 49] width 155 height 25
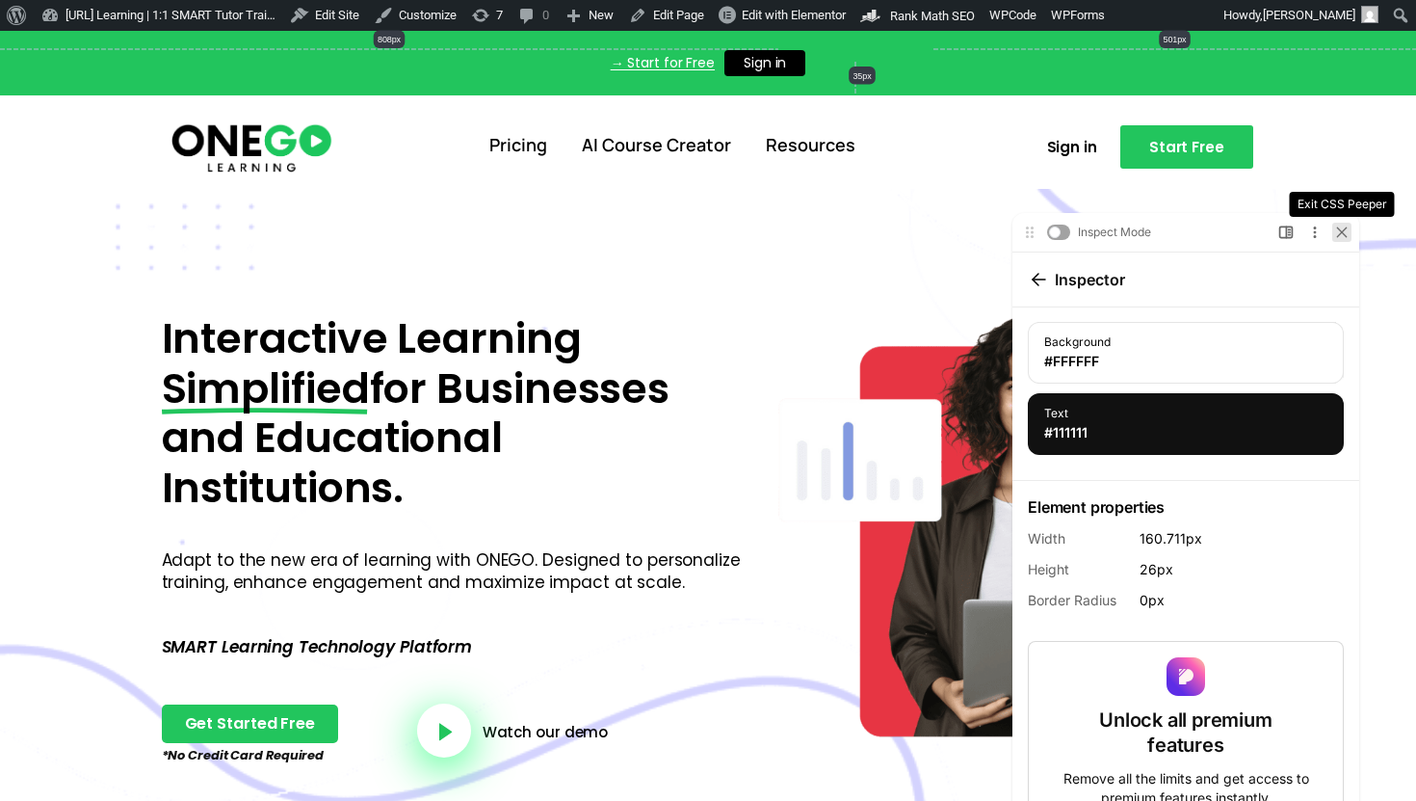
click at [1346, 234] on icon at bounding box center [1341, 230] width 9 height 9
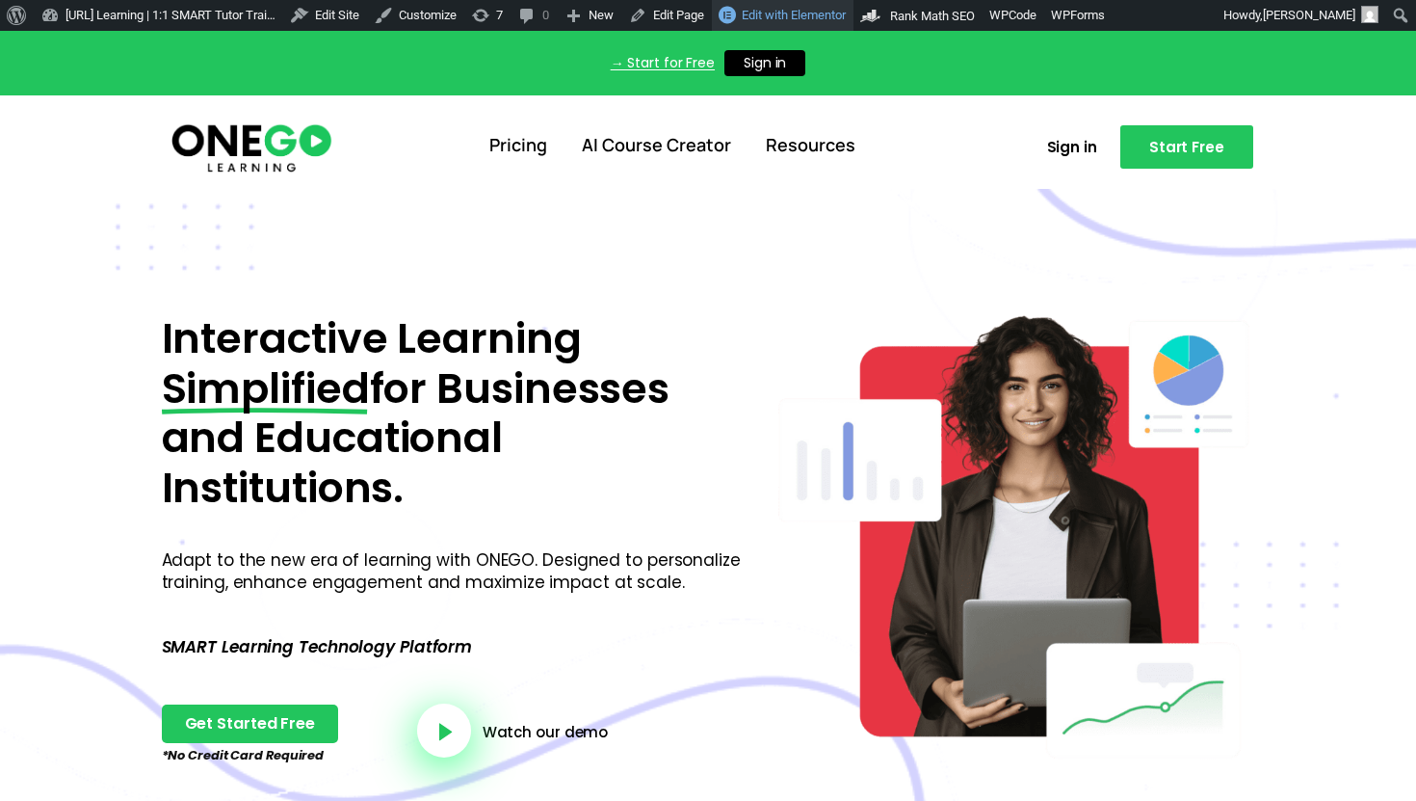
click at [843, 21] on span "Edit with Elementor" at bounding box center [794, 15] width 104 height 14
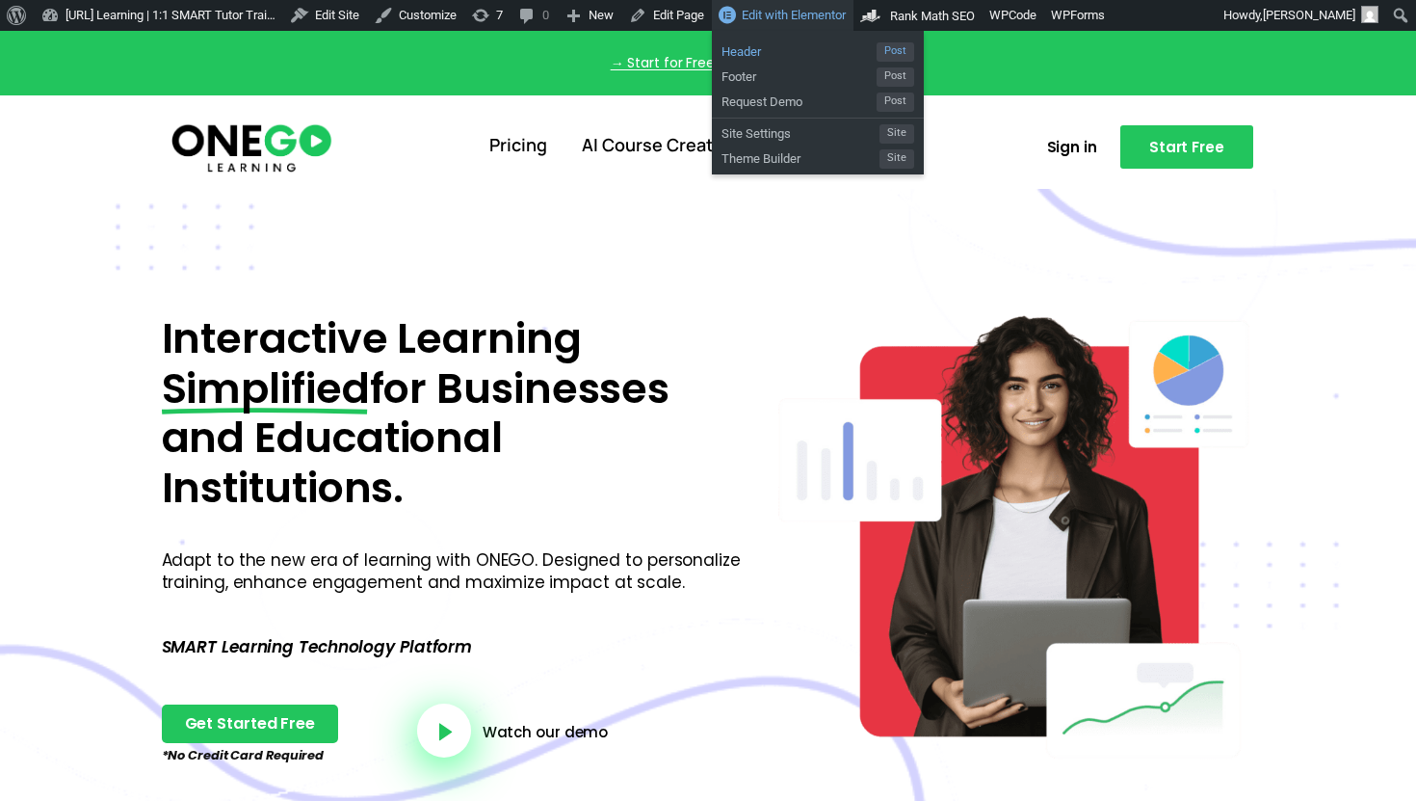
click at [800, 52] on span "Header" at bounding box center [799, 49] width 155 height 25
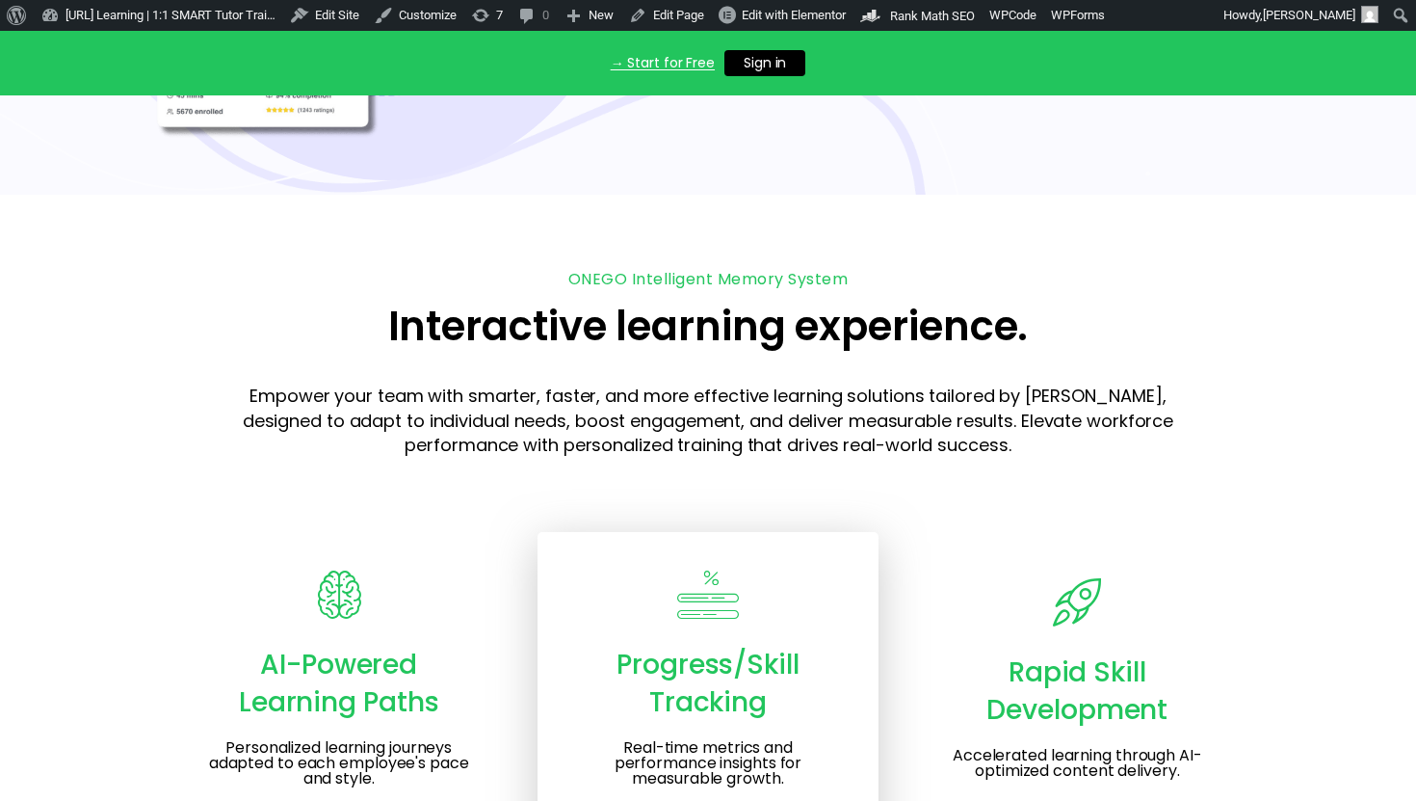
scroll to position [2757, 0]
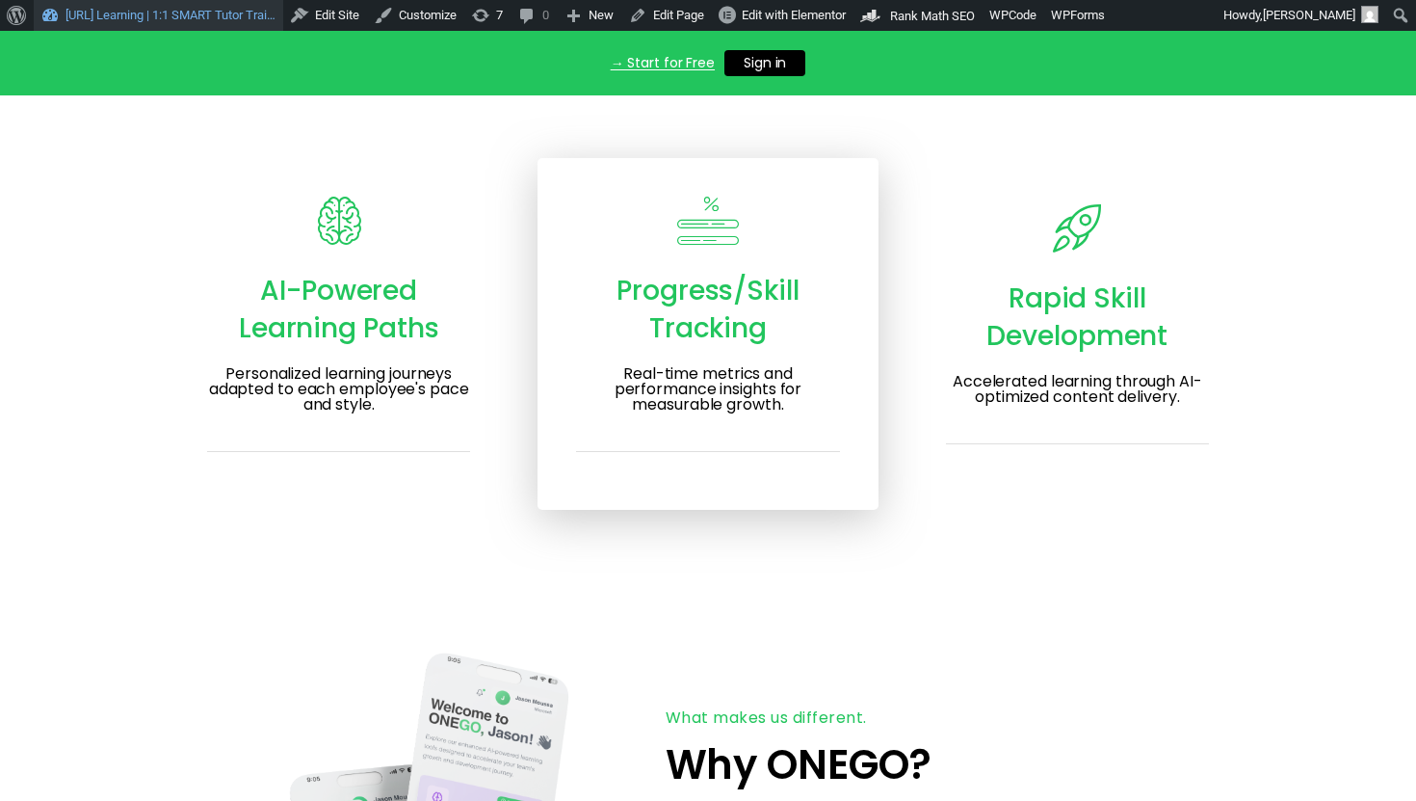
click at [231, 14] on link "[URL] Learning | 1:1 SMART Tutor Trai…" at bounding box center [159, 15] width 250 height 31
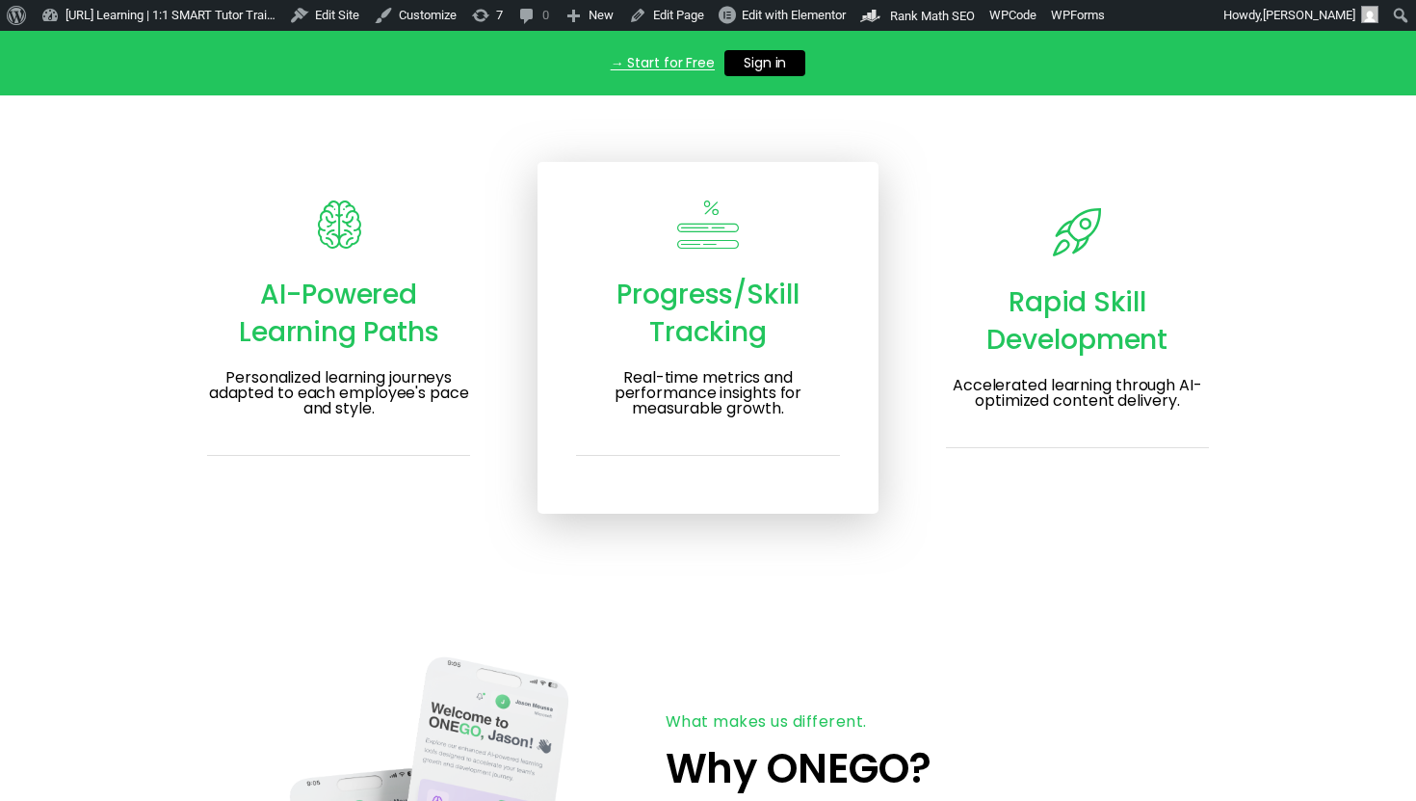
scroll to position [2757, 0]
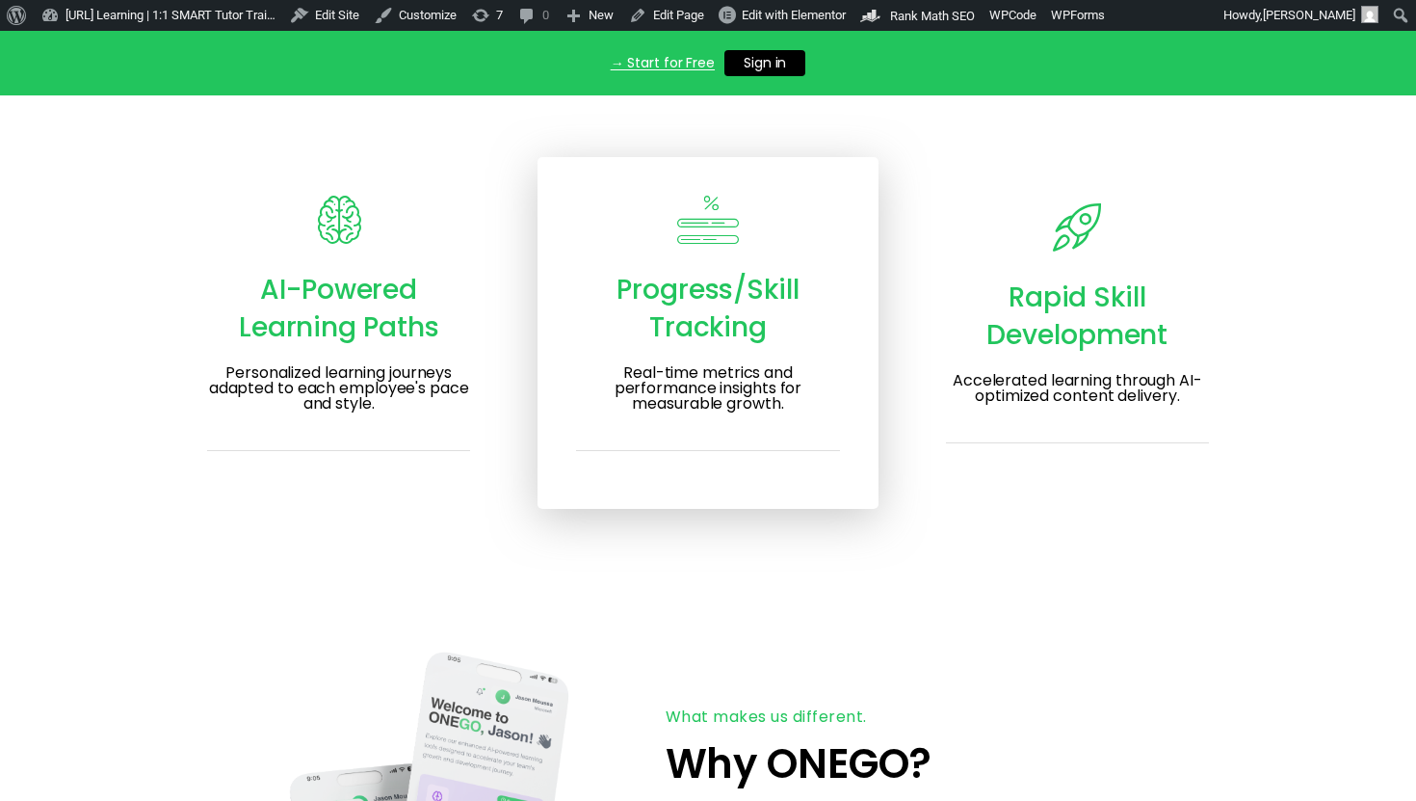
click at [1049, 351] on span "Rapid Skill Development" at bounding box center [1077, 315] width 181 height 75
click at [1182, 397] on h3 "Accelerated learning through AI-optimized content delivery." at bounding box center [1077, 388] width 263 height 31
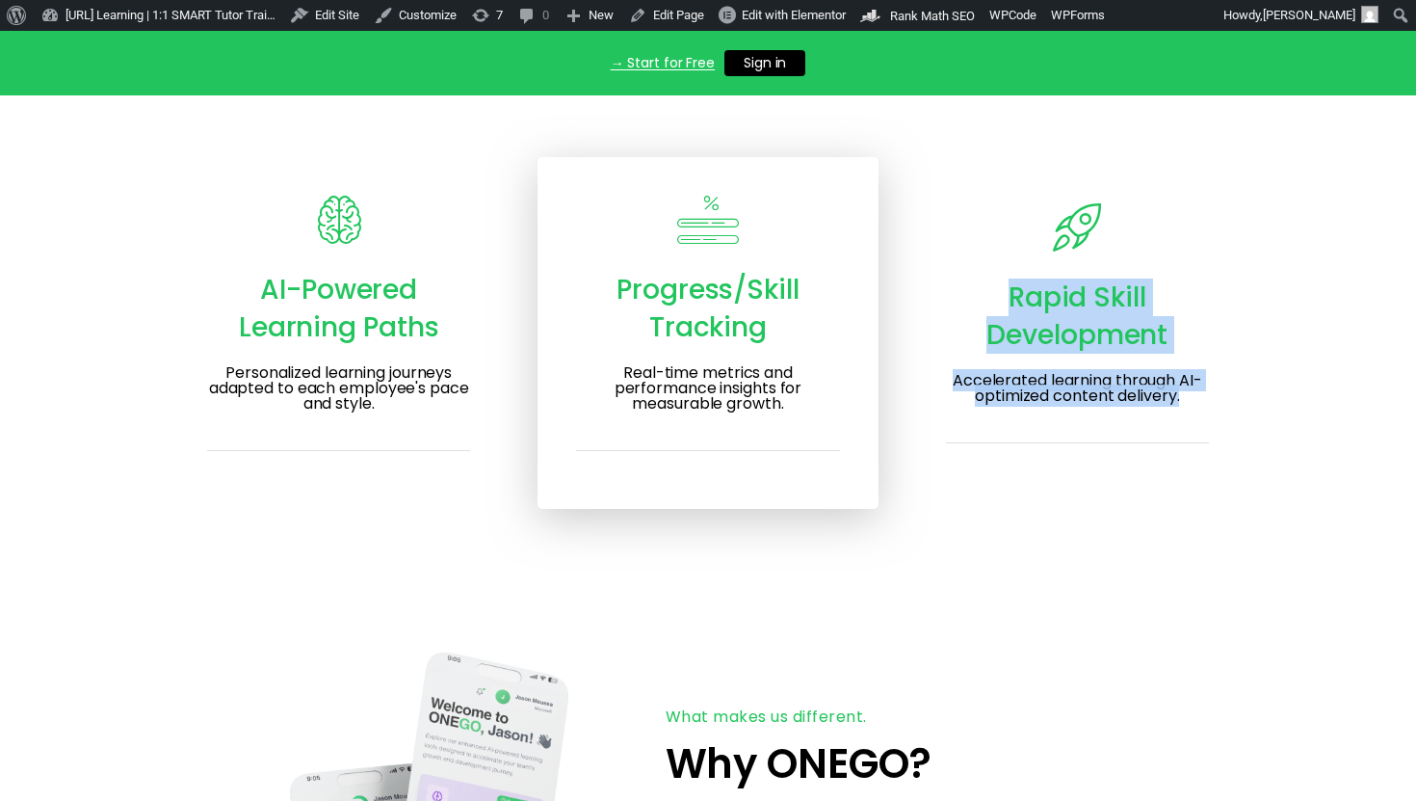
drag, startPoint x: 1182, startPoint y: 397, endPoint x: 1061, endPoint y: 204, distance: 227.7
click at [1061, 203] on div "Rapid Skill Development Accelerated learning through AI-optimized content deliv…" at bounding box center [1078, 333] width 340 height 352
click at [1061, 204] on icon at bounding box center [1077, 227] width 48 height 48
drag, startPoint x: 1045, startPoint y: 215, endPoint x: 1203, endPoint y: 416, distance: 256.0
click at [1205, 417] on div "Rapid Skill Development Accelerated learning through AI-optimized content deliv…" at bounding box center [1078, 333] width 340 height 352
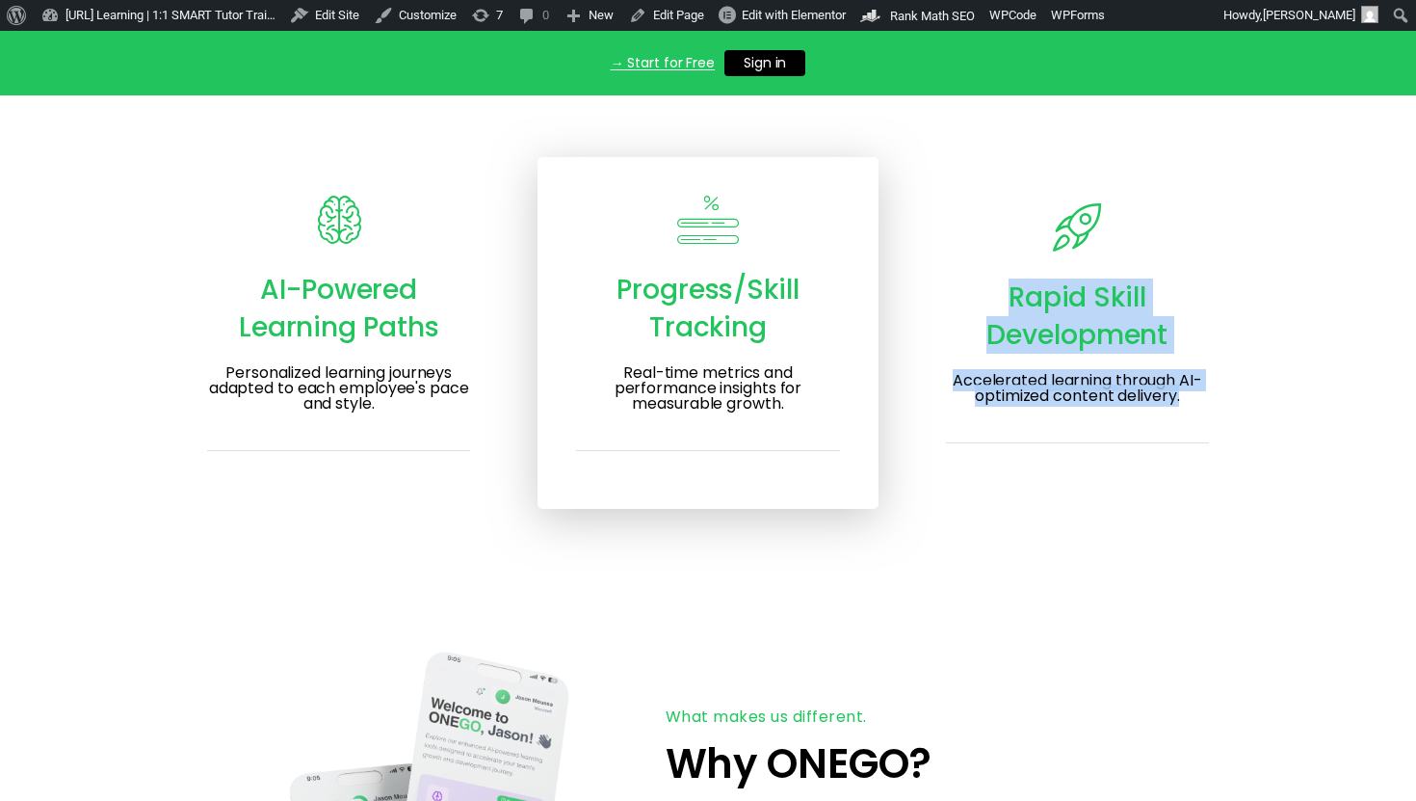
click at [1203, 416] on div "Rapid Skill Development Accelerated learning through AI-optimized content deliv…" at bounding box center [1078, 333] width 340 height 352
drag, startPoint x: 1203, startPoint y: 416, endPoint x: 947, endPoint y: 224, distance: 320.6
click at [947, 224] on div "Rapid Skill Development Accelerated learning through AI-optimized content deliv…" at bounding box center [1078, 333] width 340 height 352
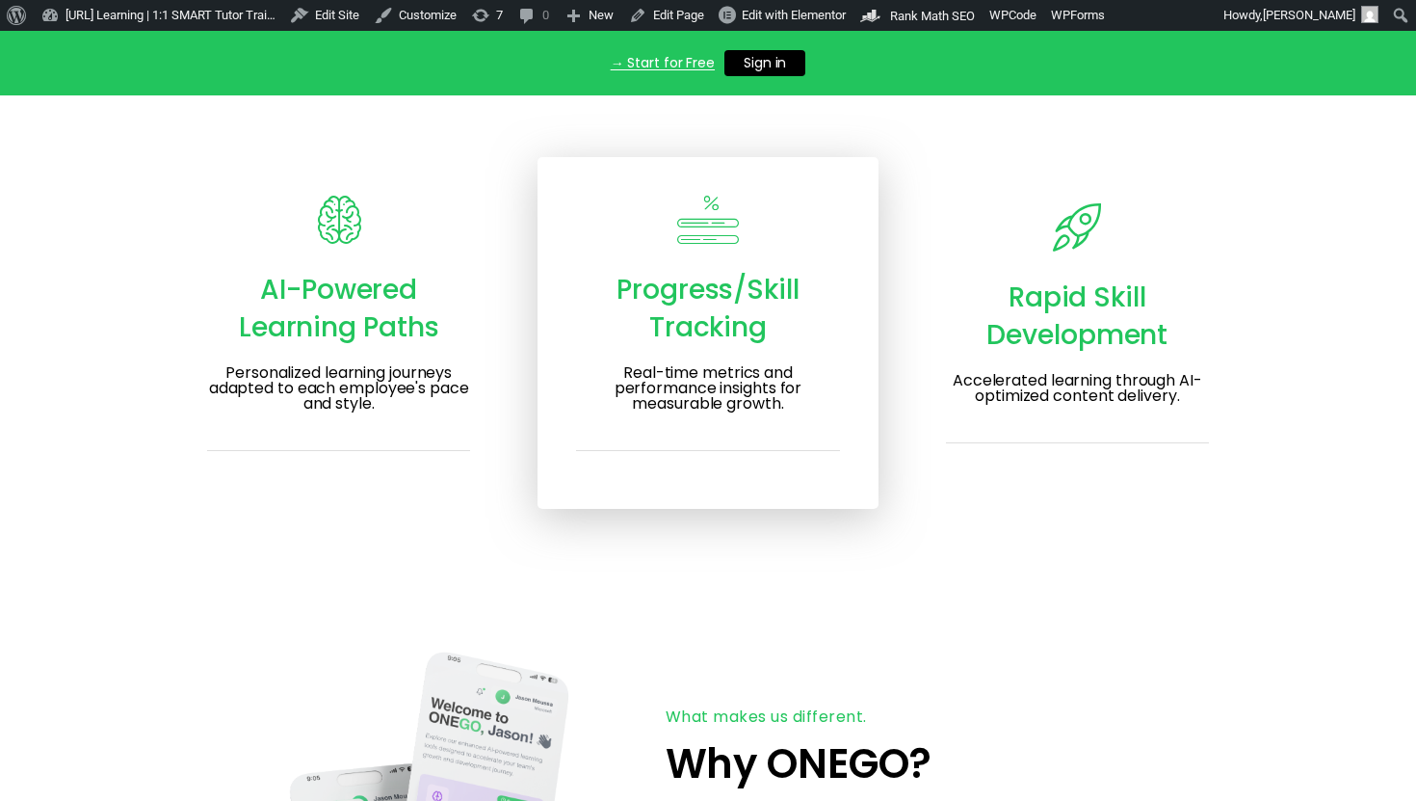
click at [947, 224] on div at bounding box center [1077, 231] width 263 height 56
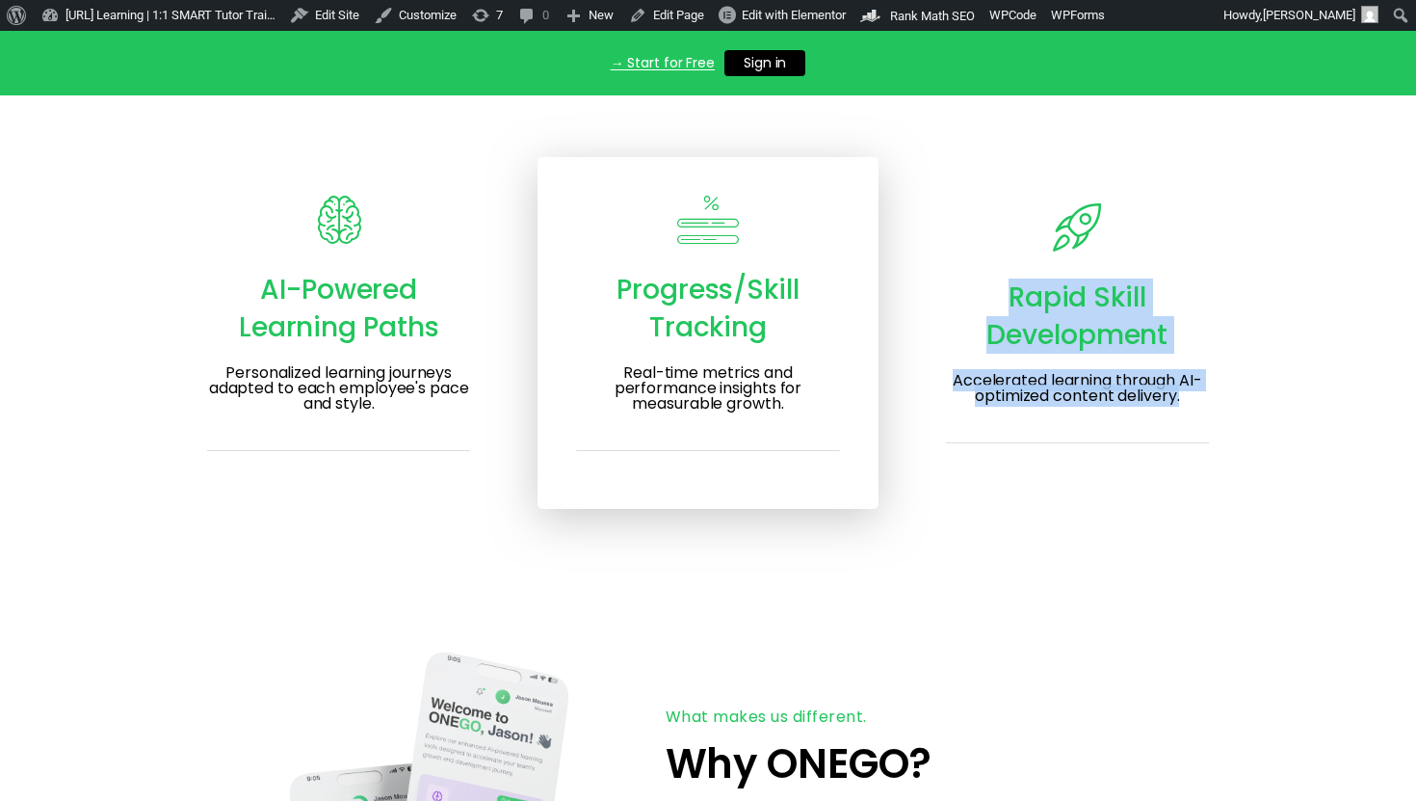
drag, startPoint x: 947, startPoint y: 224, endPoint x: 1186, endPoint y: 413, distance: 305.2
click at [1186, 414] on div "Rapid Skill Development Accelerated learning through AI-optimized content deliv…" at bounding box center [1078, 333] width 340 height 352
click at [1186, 413] on div "Rapid Skill Development Accelerated learning through AI-optimized content deliv…" at bounding box center [1078, 333] width 340 height 352
drag, startPoint x: 1186, startPoint y: 413, endPoint x: 1025, endPoint y: 298, distance: 198.1
click at [1025, 298] on div "Rapid Skill Development Accelerated learning through AI-optimized content deliv…" at bounding box center [1078, 333] width 340 height 352
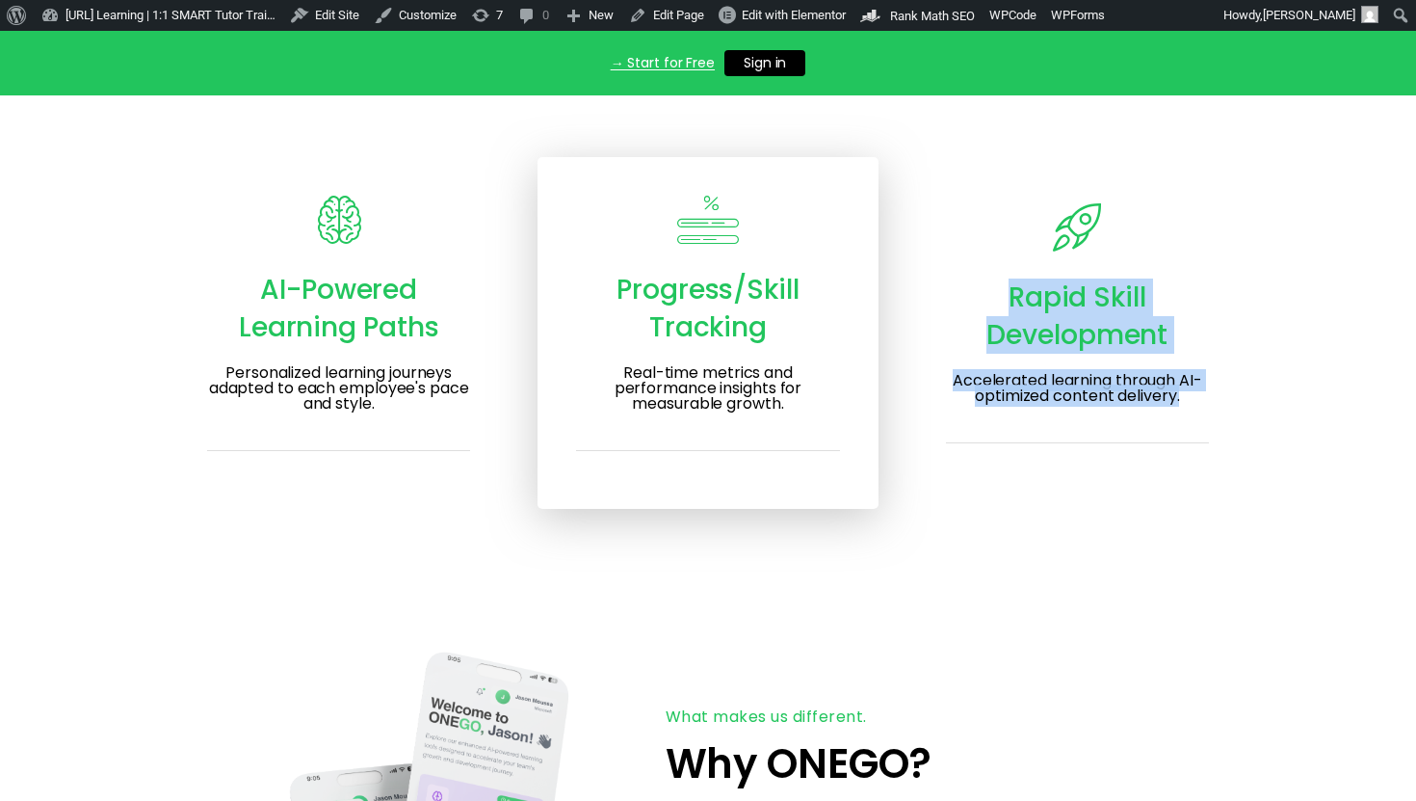
click at [1025, 298] on span "Rapid Skill Development" at bounding box center [1077, 315] width 181 height 75
drag, startPoint x: 988, startPoint y: 285, endPoint x: 1195, endPoint y: 396, distance: 234.9
click at [1195, 397] on div "Rapid Skill Development Accelerated learning through AI-optimized content deliv…" at bounding box center [1078, 333] width 340 height 352
click at [1195, 396] on h3 "Accelerated learning through AI-optimized content delivery." at bounding box center [1077, 388] width 263 height 31
drag, startPoint x: 1195, startPoint y: 396, endPoint x: 987, endPoint y: 293, distance: 232.2
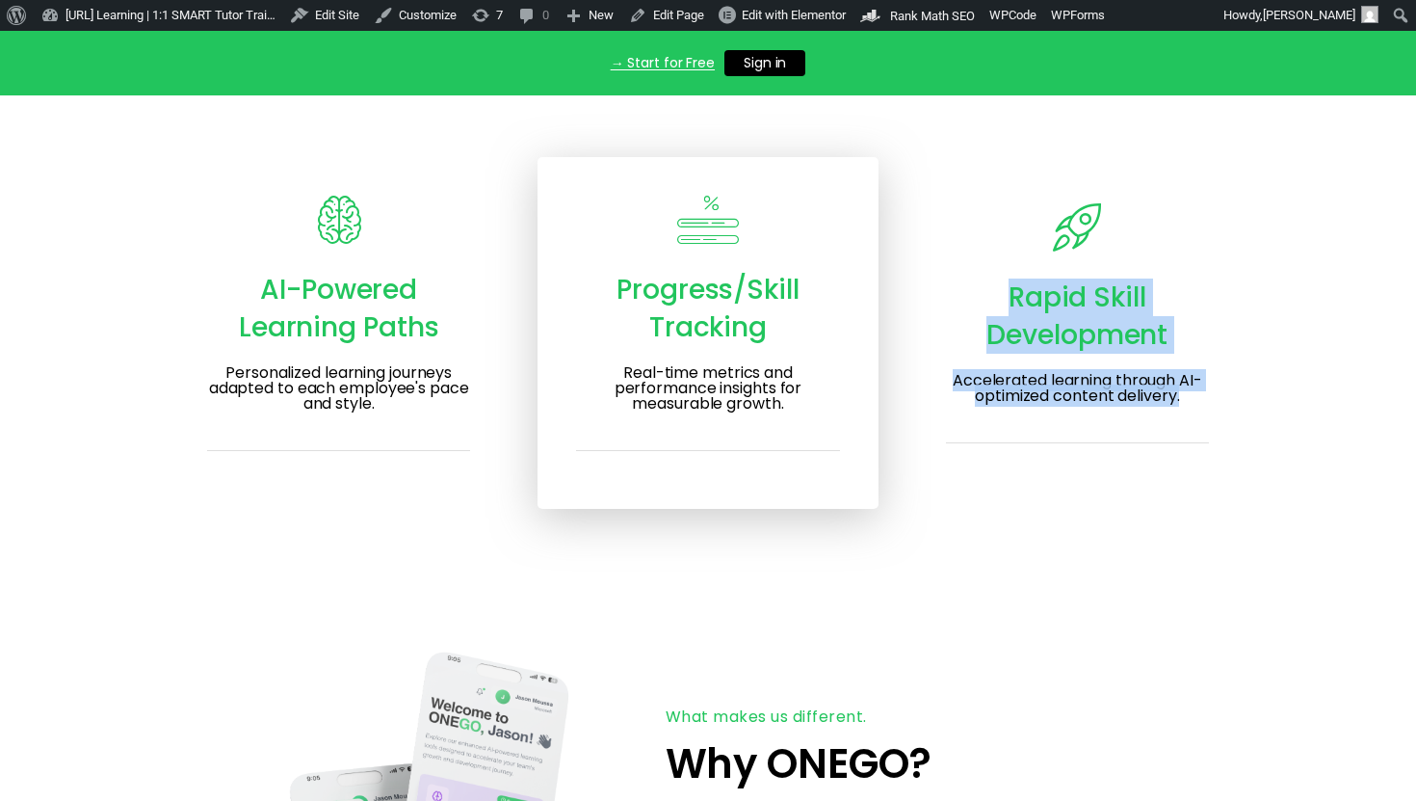
click at [987, 293] on div "Rapid Skill Development Accelerated learning through AI-optimized content deliv…" at bounding box center [1078, 333] width 340 height 352
click at [987, 293] on div "Rapid Skill Development" at bounding box center [1077, 315] width 263 height 75
drag, startPoint x: 987, startPoint y: 293, endPoint x: 1202, endPoint y: 414, distance: 247.6
click at [1203, 415] on div "Rapid Skill Development Accelerated learning through AI-optimized content deliv…" at bounding box center [1078, 333] width 340 height 352
click at [1202, 414] on div "Rapid Skill Development Accelerated learning through AI-optimized content deliv…" at bounding box center [1078, 333] width 340 height 352
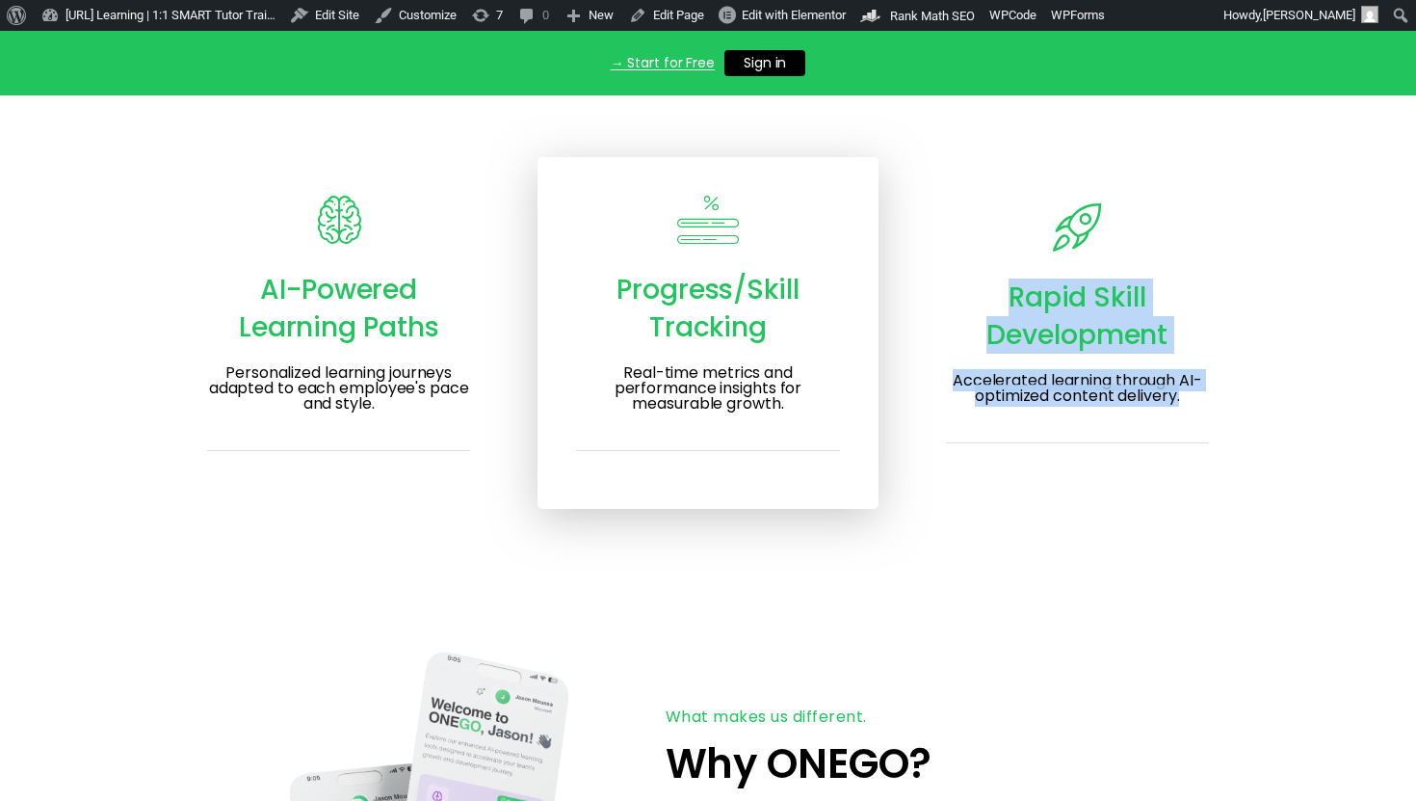
drag, startPoint x: 1202, startPoint y: 414, endPoint x: 986, endPoint y: 276, distance: 257.4
click at [986, 276] on div "Rapid Skill Development Accelerated learning through AI-optimized content deliv…" at bounding box center [1078, 333] width 340 height 352
click at [986, 278] on div "Rapid Skill Development" at bounding box center [1077, 315] width 263 height 75
drag, startPoint x: 986, startPoint y: 276, endPoint x: 1190, endPoint y: 403, distance: 240.6
click at [1190, 403] on div "Rapid Skill Development Accelerated learning through AI-optimized content deliv…" at bounding box center [1078, 333] width 340 height 352
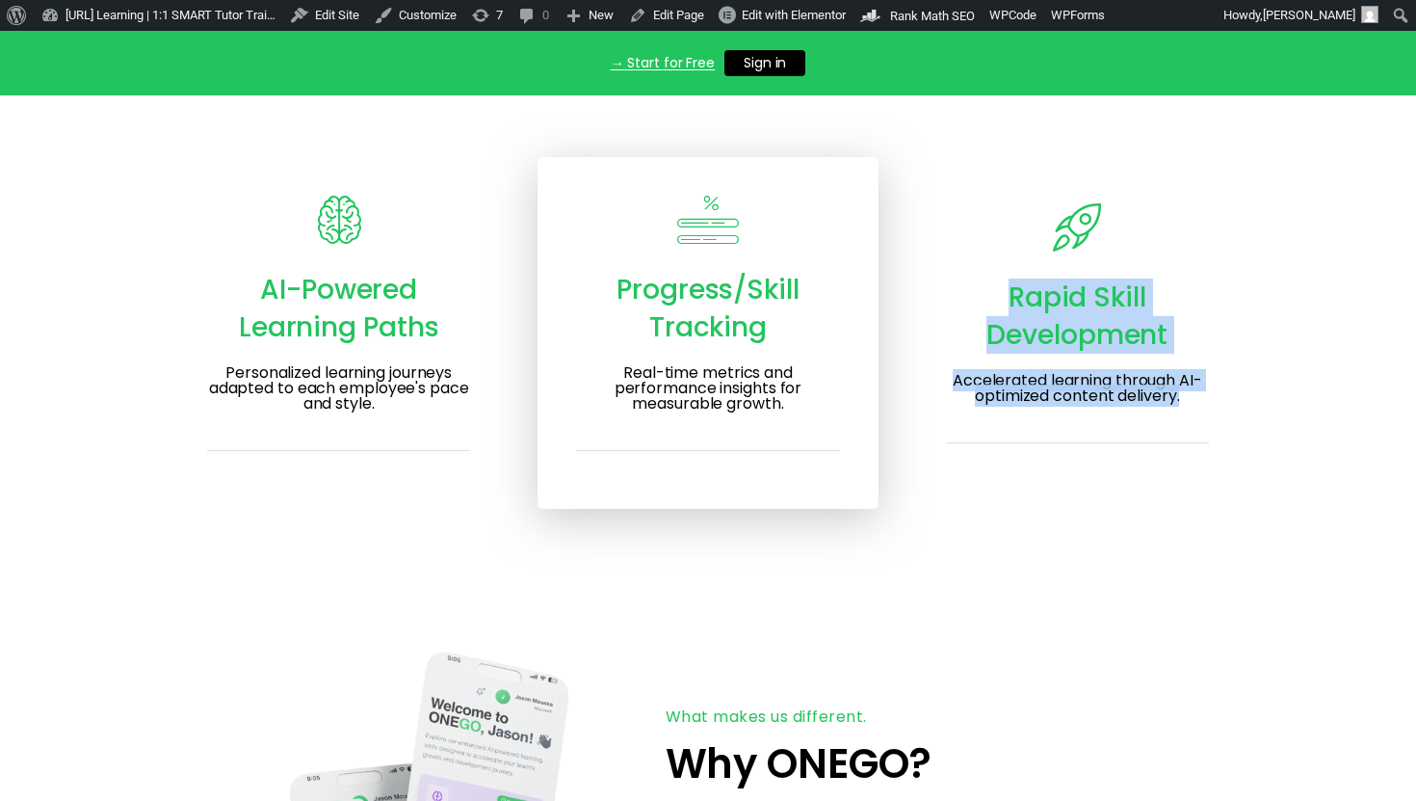
click at [1190, 403] on div "Rapid Skill Development Accelerated learning through AI-optimized content deliv…" at bounding box center [1078, 333] width 340 height 352
drag, startPoint x: 1190, startPoint y: 403, endPoint x: 1002, endPoint y: 282, distance: 223.2
click at [1002, 282] on div "Rapid Skill Development Accelerated learning through AI-optimized content deliv…" at bounding box center [1078, 333] width 340 height 352
click at [1002, 282] on div "Rapid Skill Development" at bounding box center [1077, 315] width 263 height 75
drag, startPoint x: 1002, startPoint y: 282, endPoint x: 1201, endPoint y: 407, distance: 235.0
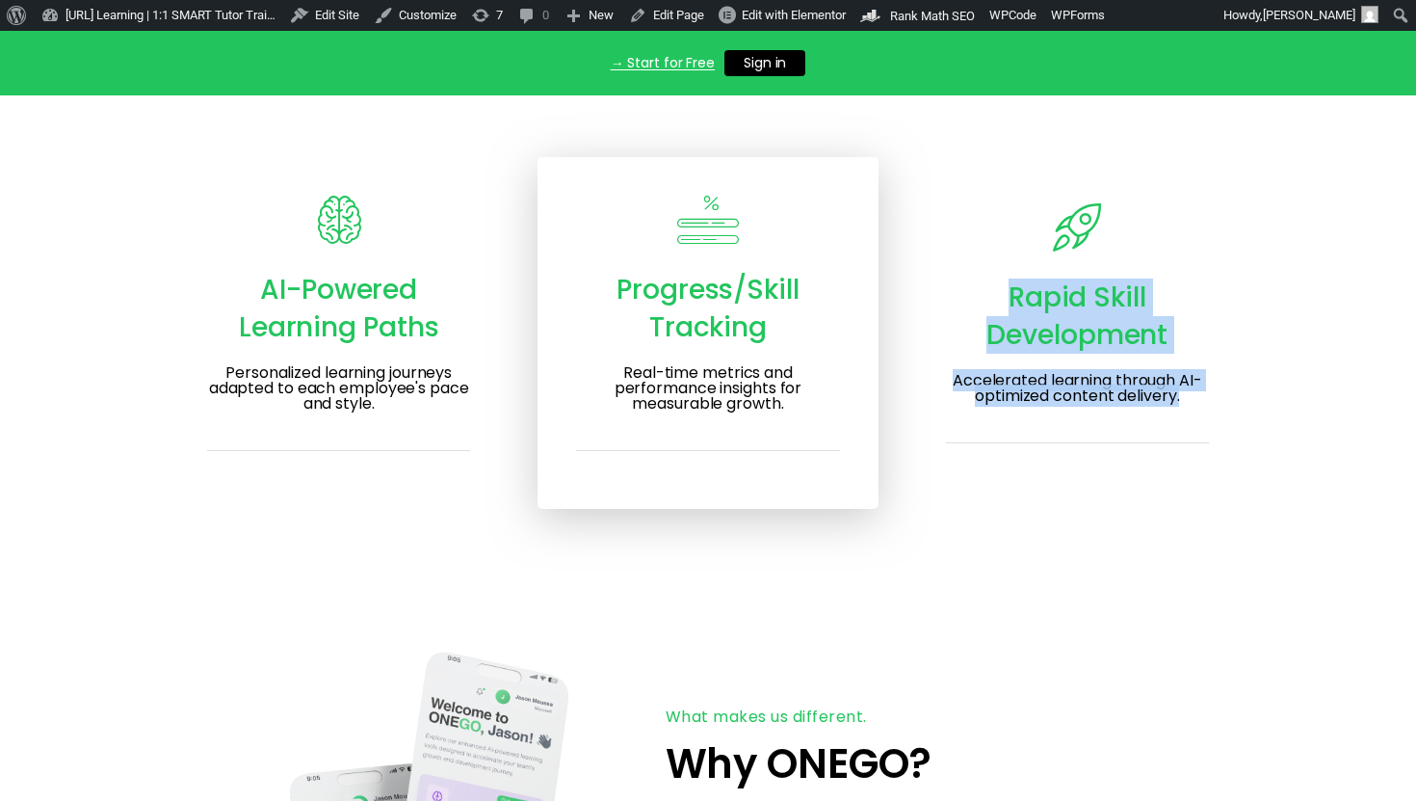
click at [1201, 407] on div "Rapid Skill Development Accelerated learning through AI-optimized content deliv…" at bounding box center [1078, 333] width 340 height 352
drag, startPoint x: 1201, startPoint y: 407, endPoint x: 993, endPoint y: 280, distance: 243.4
click at [993, 280] on div "Rapid Skill Development Accelerated learning through AI-optimized content deliv…" at bounding box center [1078, 333] width 340 height 352
click at [993, 280] on div "Rapid Skill Development" at bounding box center [1077, 315] width 263 height 75
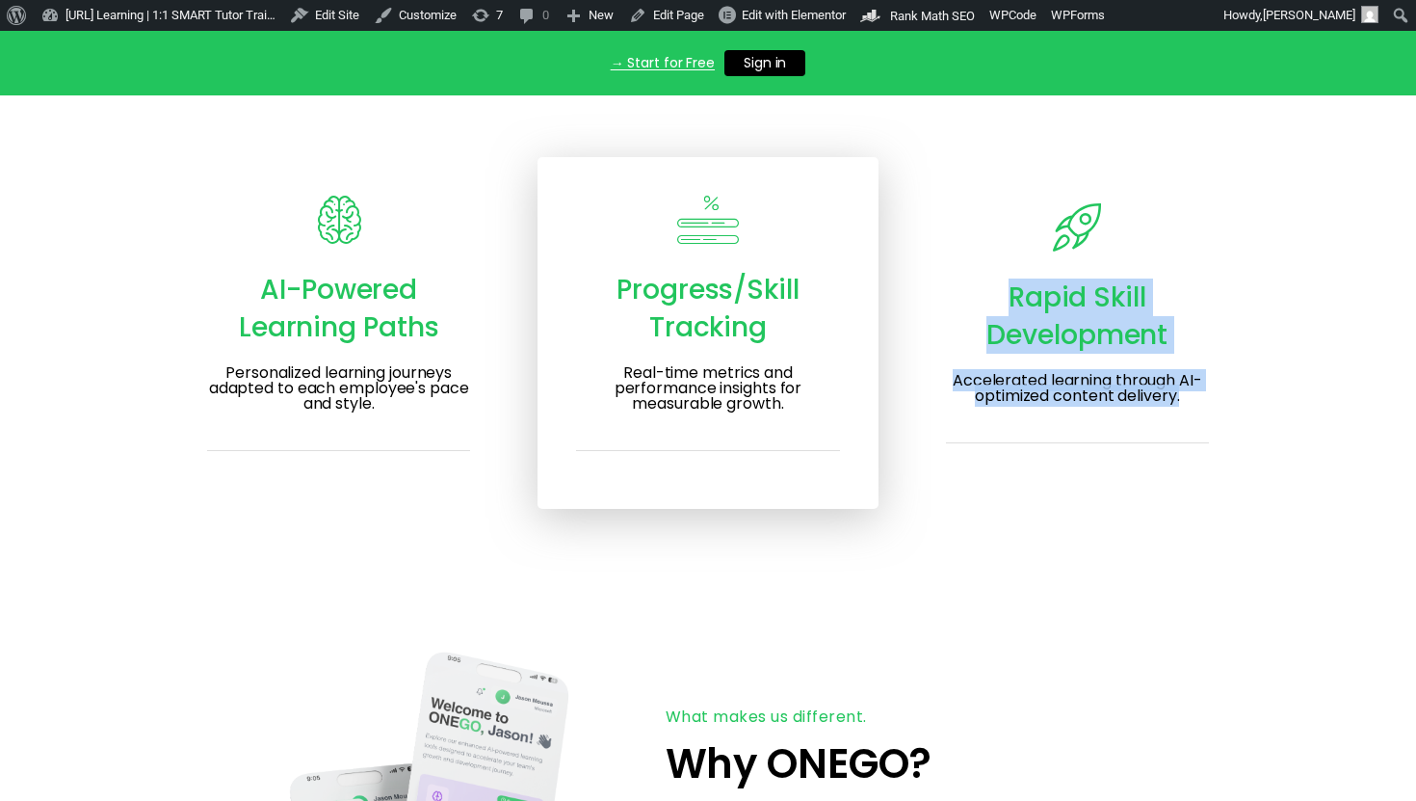
drag, startPoint x: 993, startPoint y: 280, endPoint x: 1217, endPoint y: 395, distance: 251.2
click at [1217, 395] on div "Rapid Skill Development Accelerated learning through AI-optimized content deliv…" at bounding box center [1078, 333] width 340 height 352
click at [1217, 396] on div "Rapid Skill Development Accelerated learning through AI-optimized content deliv…" at bounding box center [1078, 333] width 340 height 352
drag, startPoint x: 1217, startPoint y: 396, endPoint x: 972, endPoint y: 253, distance: 283.2
click at [972, 253] on div "Rapid Skill Development Accelerated learning through AI-optimized content deliv…" at bounding box center [1078, 333] width 340 height 352
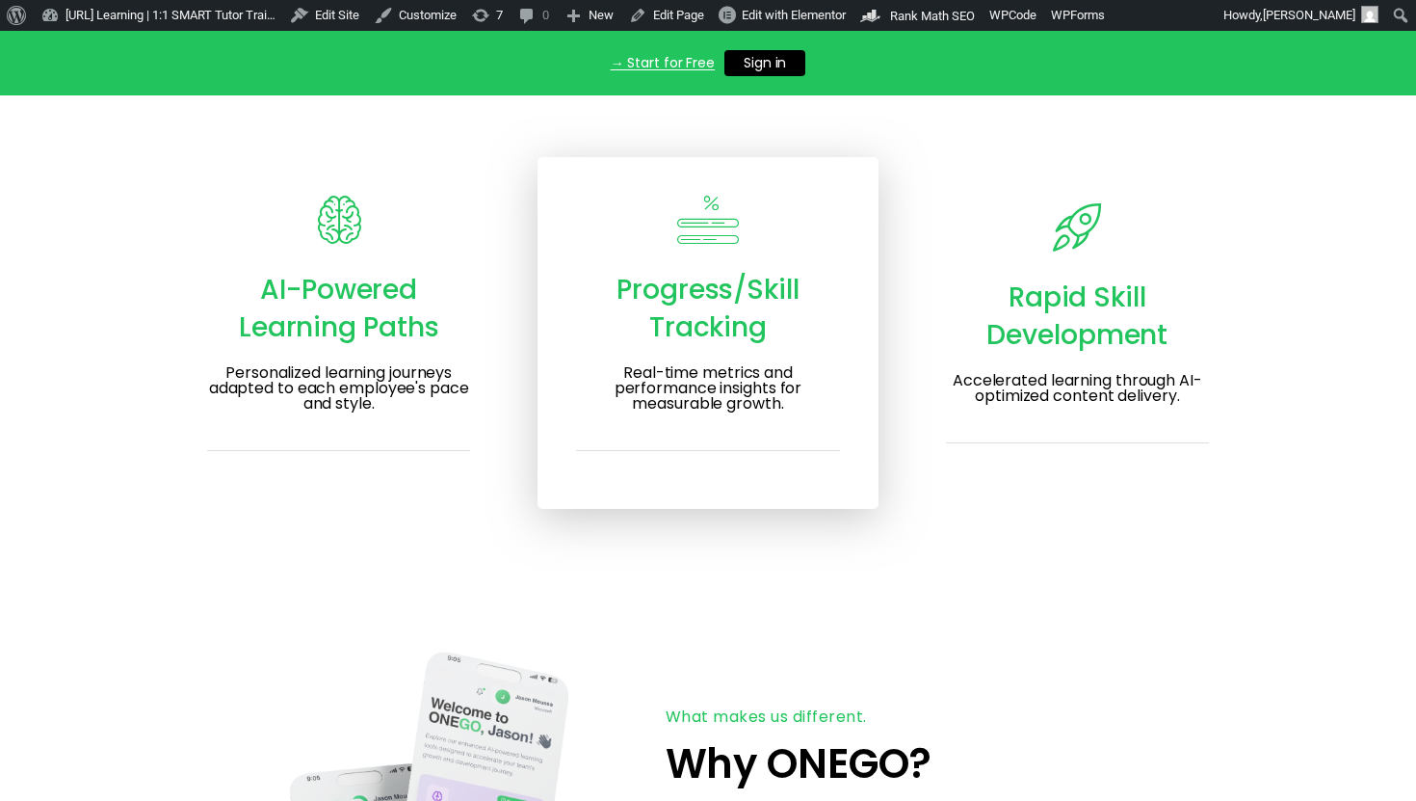
click at [972, 253] on div at bounding box center [1077, 231] width 263 height 56
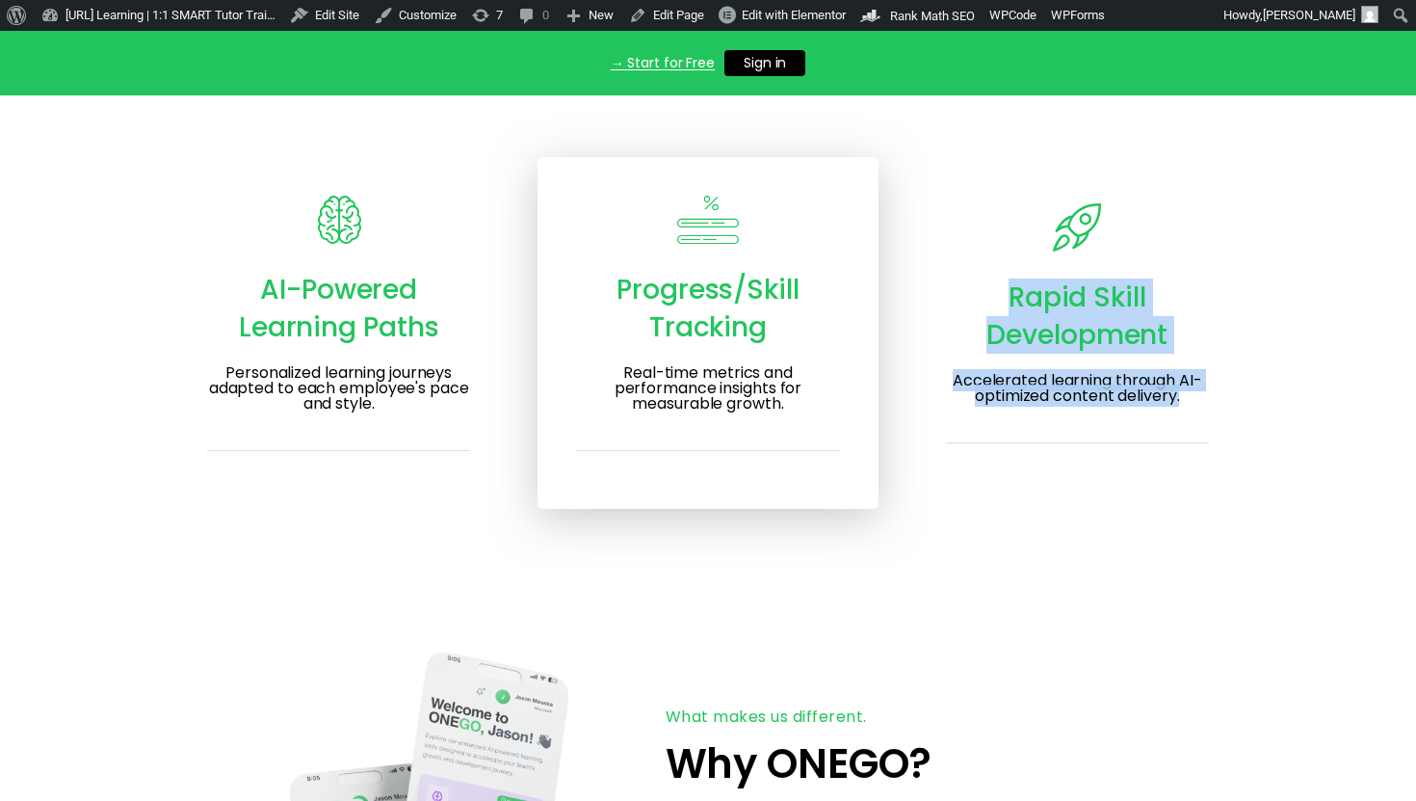
drag, startPoint x: 972, startPoint y: 253, endPoint x: 1187, endPoint y: 400, distance: 260.0
click at [1187, 401] on div "Rapid Skill Development Accelerated learning through AI-optimized content deliv…" at bounding box center [1078, 333] width 340 height 352
click at [1187, 400] on h3 "Accelerated learning through AI-optimized content delivery." at bounding box center [1077, 388] width 263 height 31
drag, startPoint x: 1187, startPoint y: 400, endPoint x: 934, endPoint y: 254, distance: 292.2
click at [934, 254] on div "Rapid Skill Development Accelerated learning through AI-optimized content deliv…" at bounding box center [1078, 333] width 340 height 352
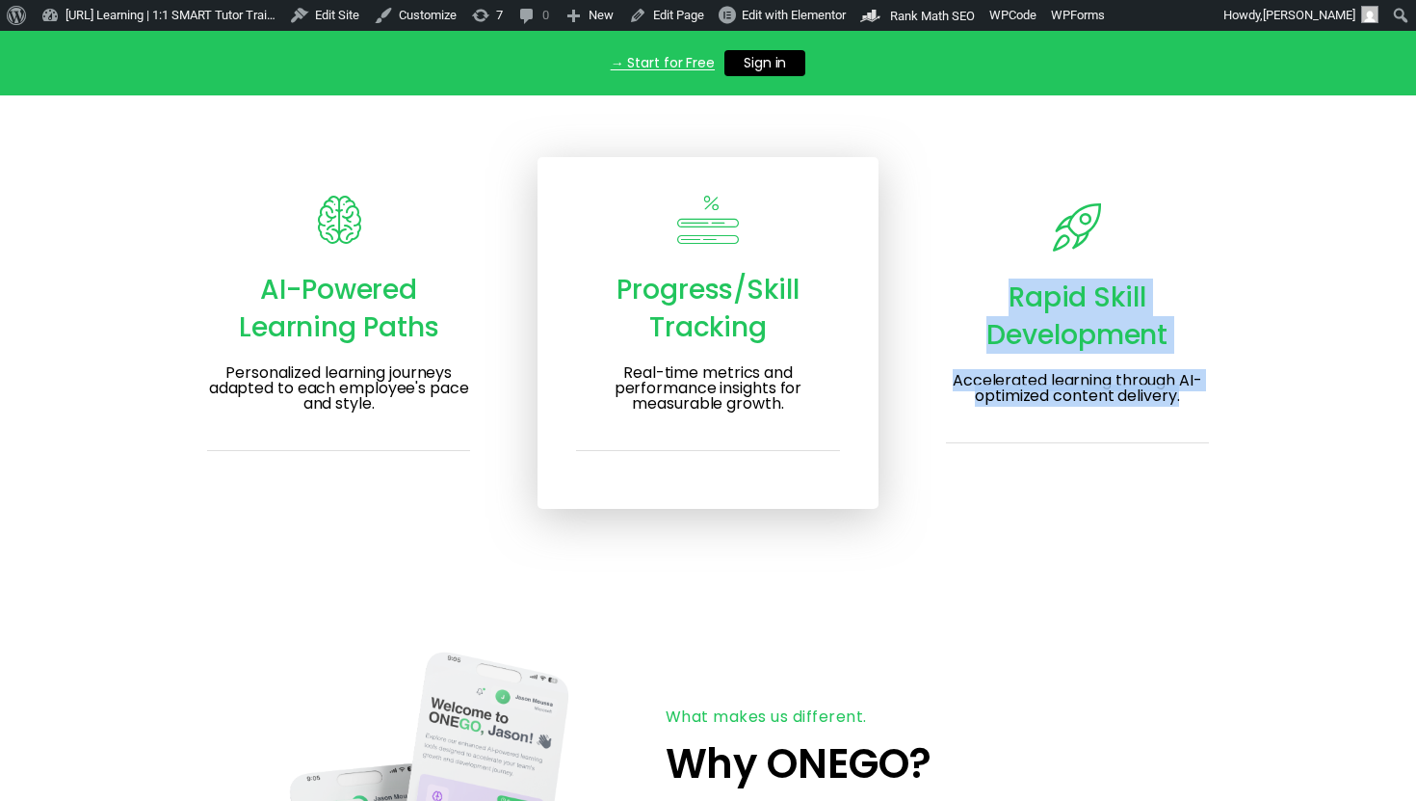
drag, startPoint x: 957, startPoint y: 262, endPoint x: 1299, endPoint y: 436, distance: 383.9
click at [1299, 436] on section "ONEGO Intelligent Memory System Interactive learning experience. Empower your t…" at bounding box center [708, 203] width 1416 height 766
click at [1139, 373] on h3 "Accelerated learning through AI-optimized content delivery." at bounding box center [1077, 388] width 263 height 31
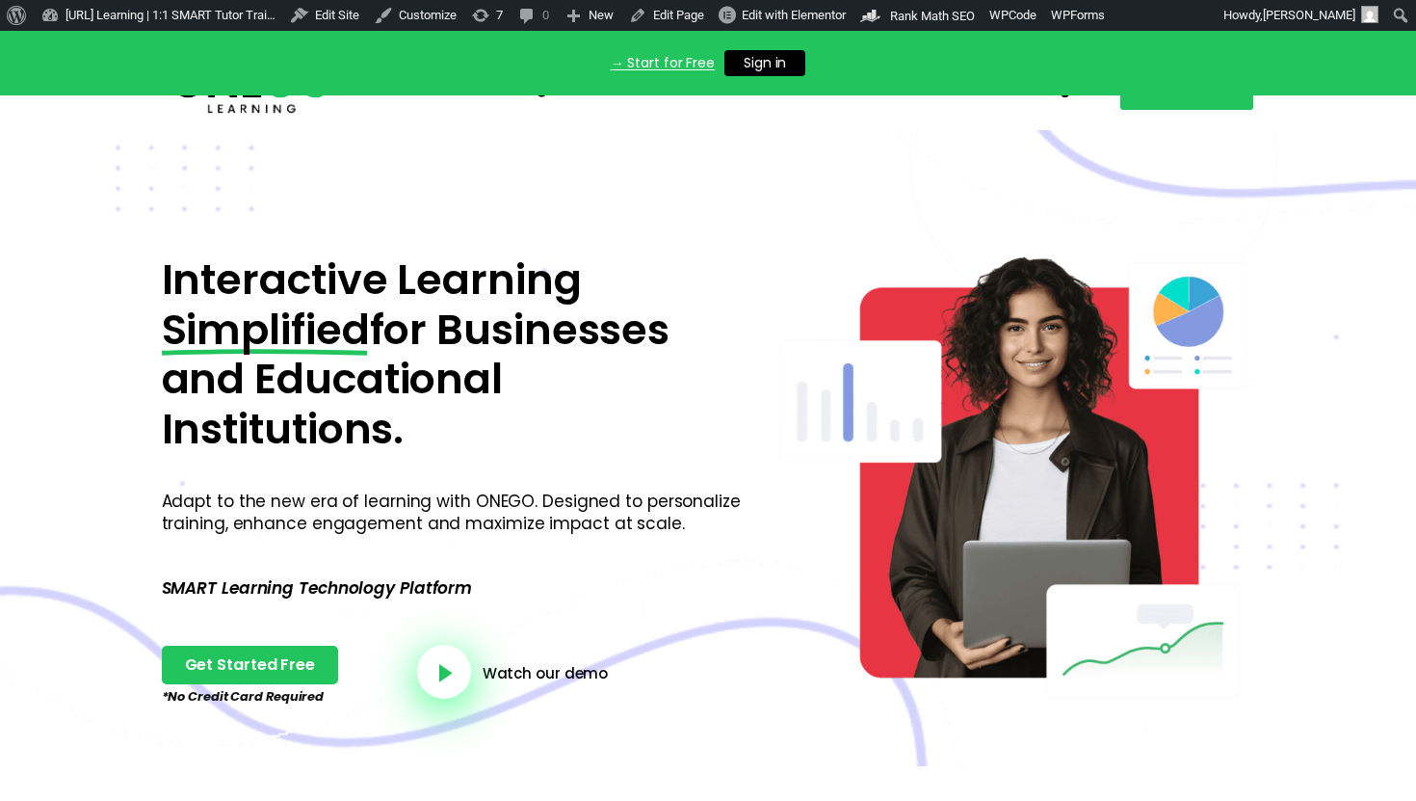
scroll to position [0, 0]
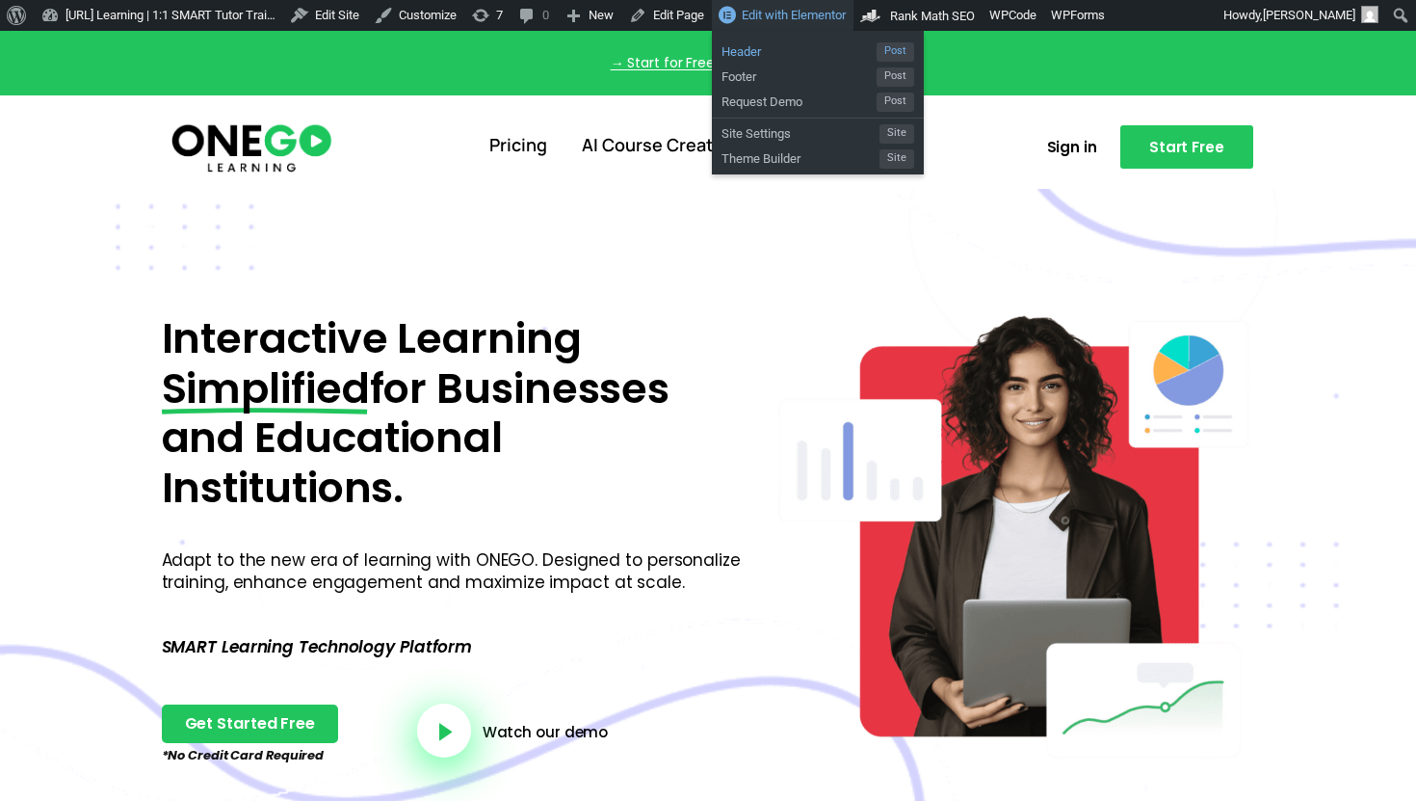
click at [821, 49] on span "Header" at bounding box center [799, 49] width 155 height 25
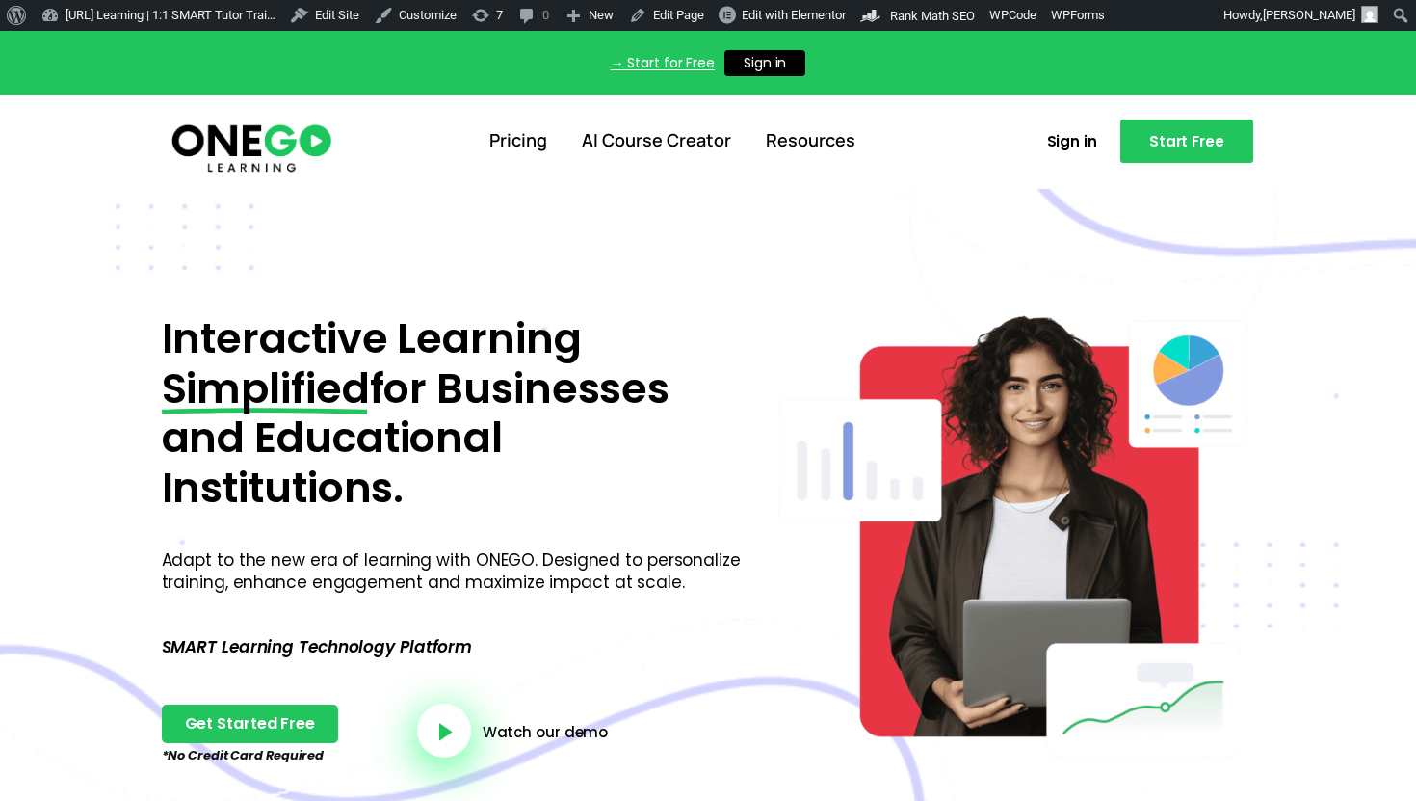
click at [277, 148] on img at bounding box center [252, 146] width 166 height 55
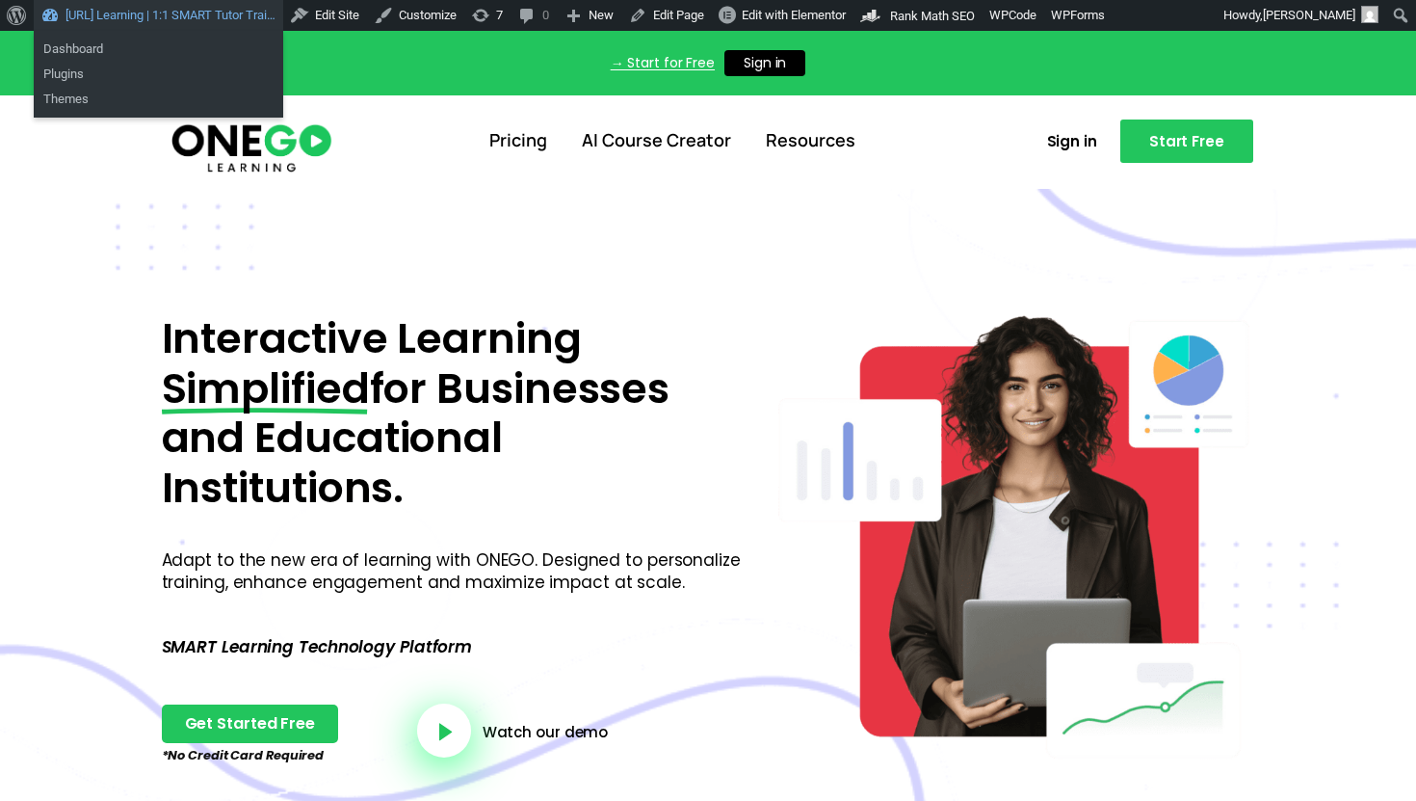
click at [185, 13] on link "[URL] Learning | 1:1 SMART Tutor Trai…" at bounding box center [159, 15] width 250 height 31
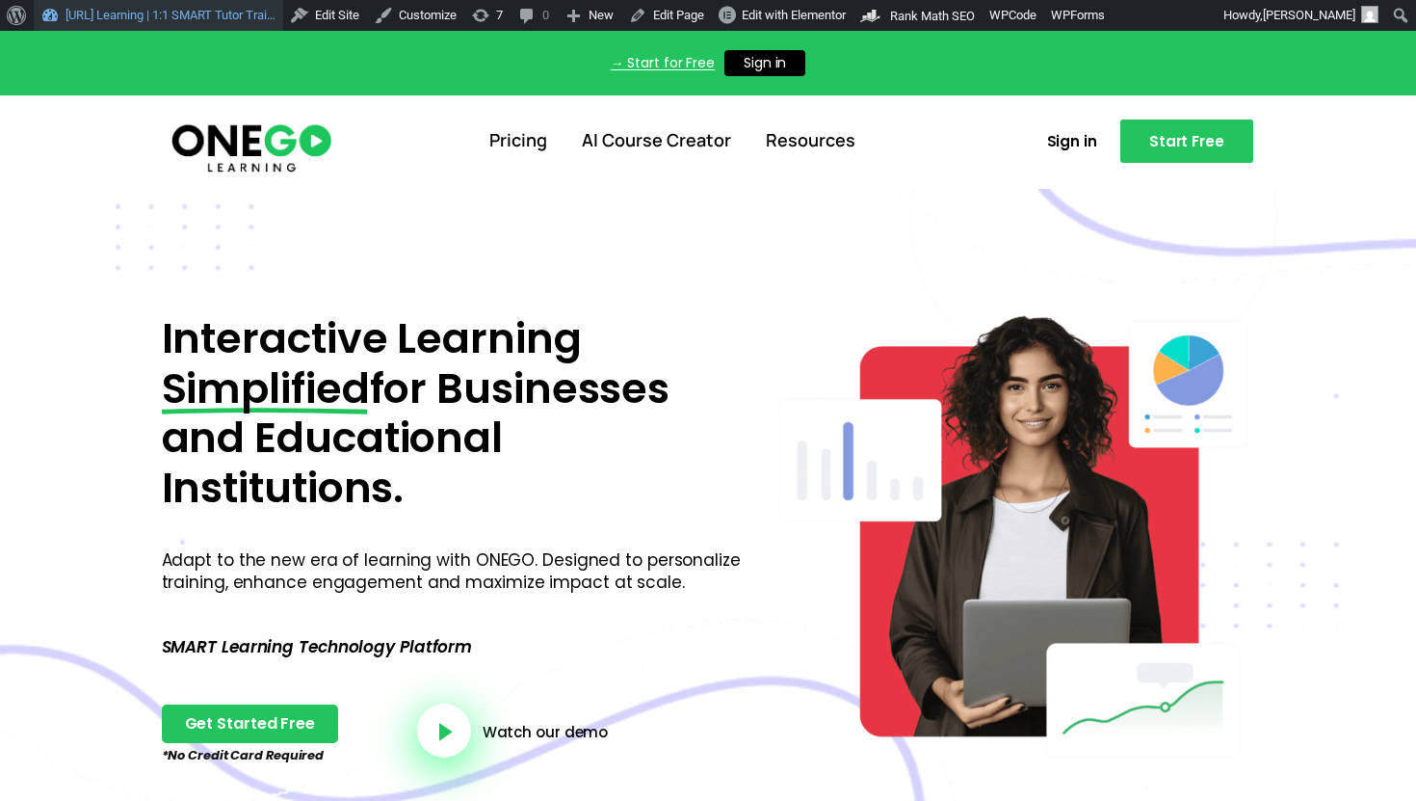
click at [245, 3] on link "[URL] Learning | 1:1 SMART Tutor Trai…" at bounding box center [159, 15] width 250 height 31
